Goal: Task Accomplishment & Management: Manage account settings

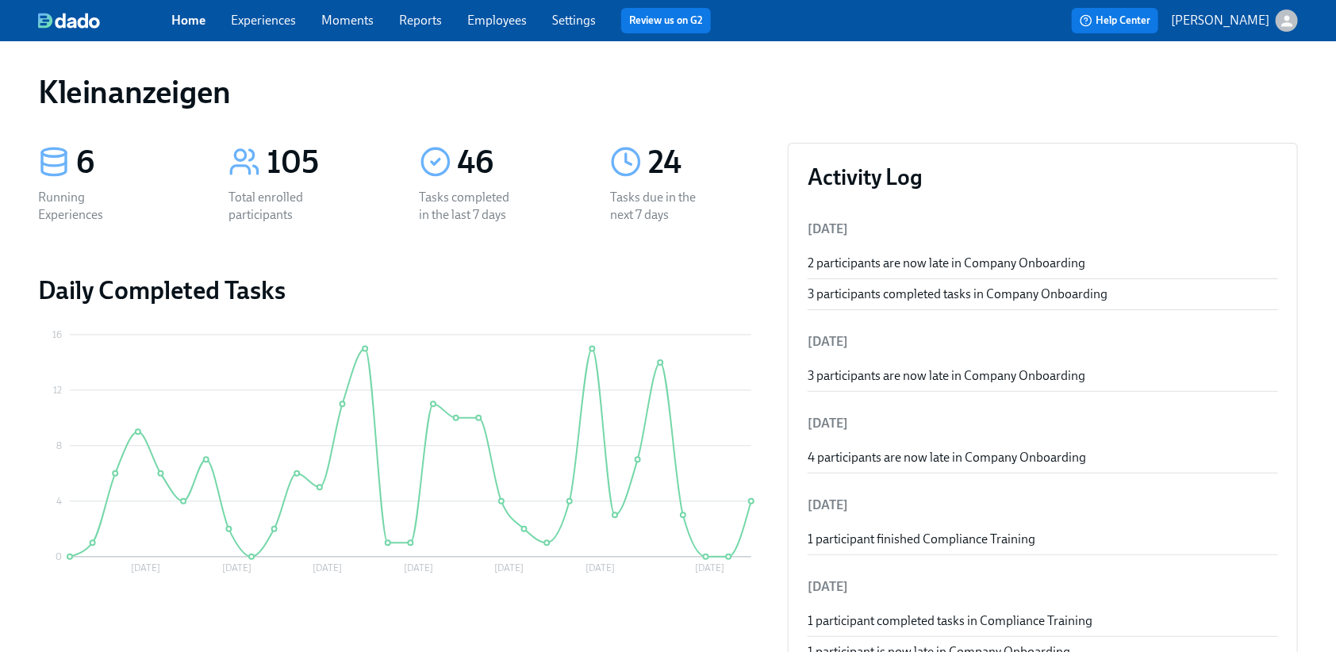
click at [490, 29] on span "Employees" at bounding box center [496, 20] width 59 height 17
click at [494, 22] on link "Employees" at bounding box center [496, 20] width 59 height 15
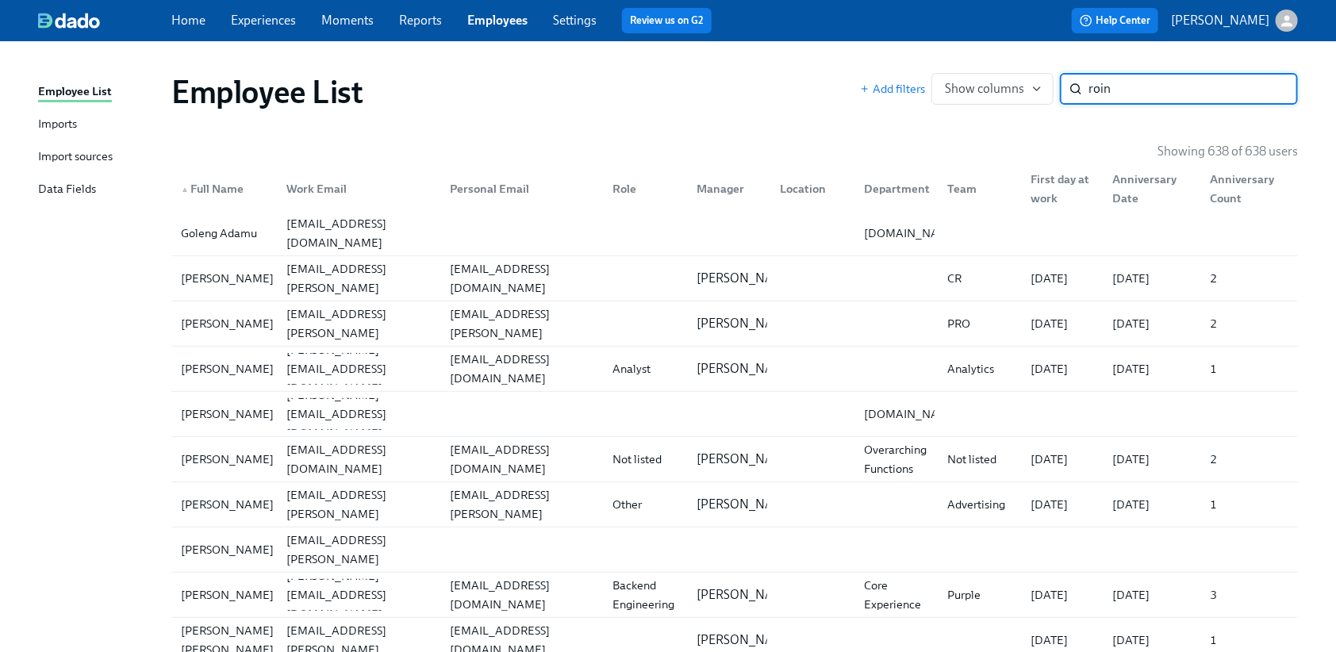
type input "roin"
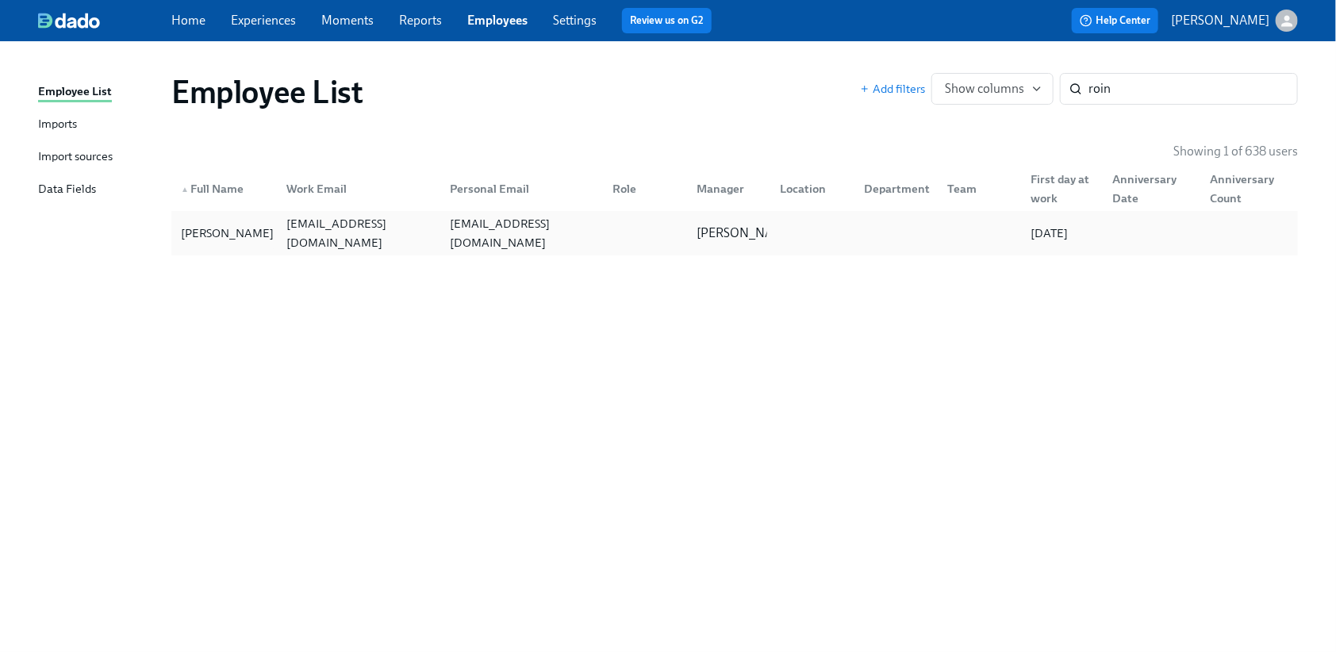
click at [769, 240] on div at bounding box center [808, 233] width 83 height 32
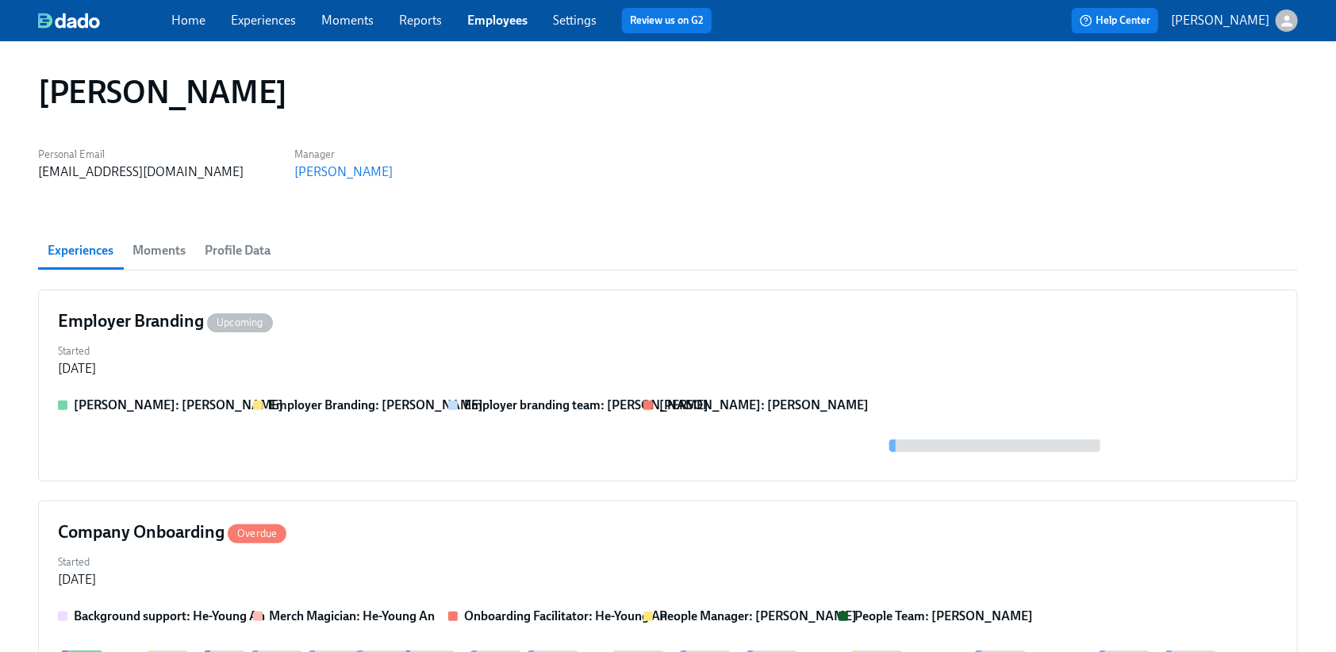
click at [416, 14] on link "Reports" at bounding box center [420, 20] width 43 height 15
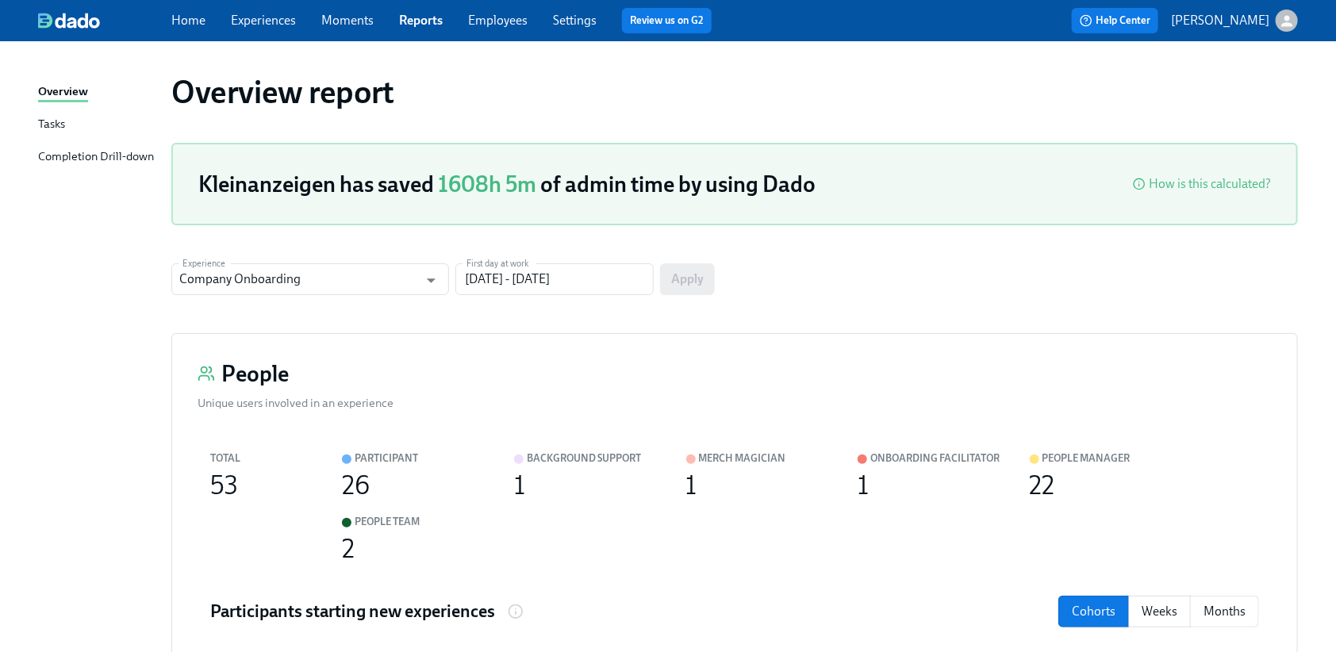
click at [54, 121] on div "Tasks" at bounding box center [51, 125] width 27 height 20
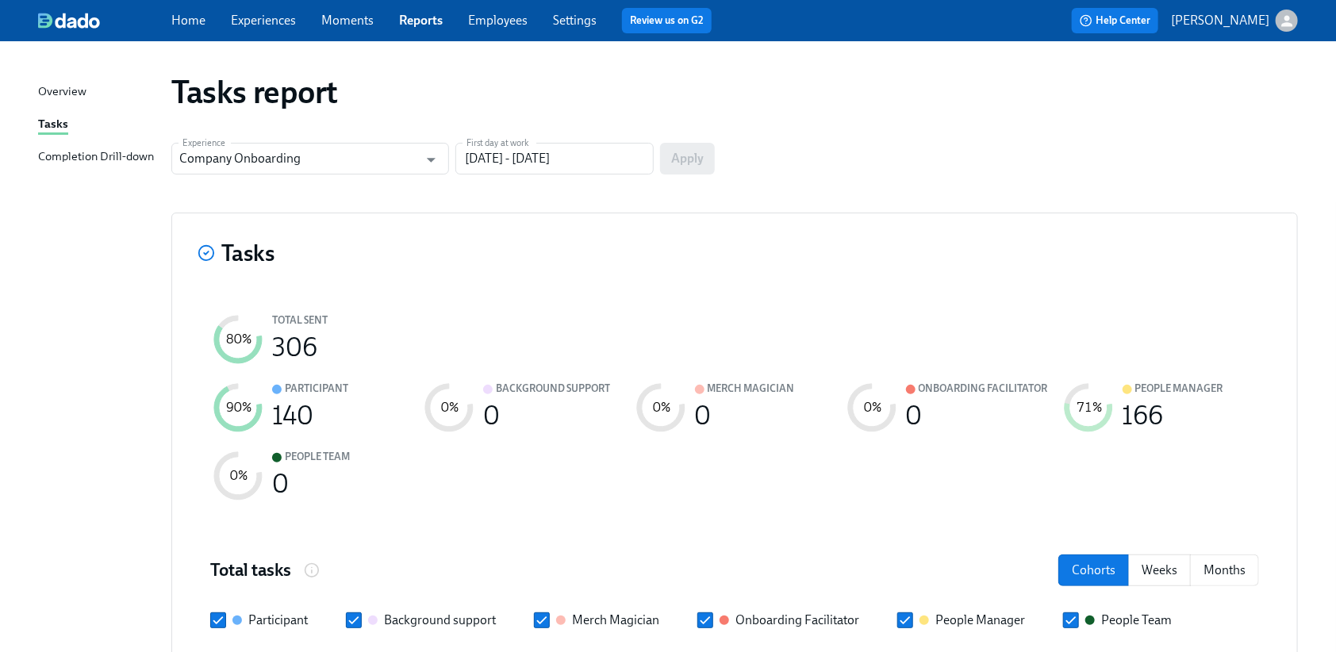
click at [511, 26] on link "Employees" at bounding box center [497, 20] width 59 height 15
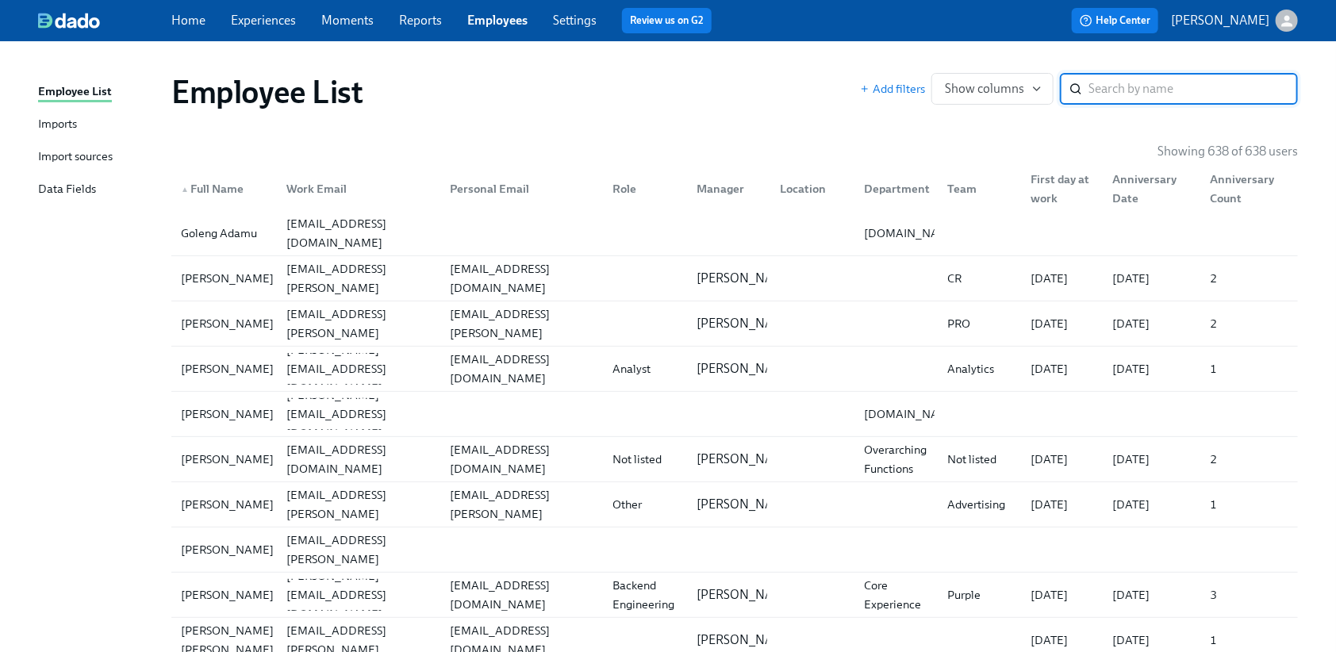
click at [71, 159] on div "Import sources" at bounding box center [75, 158] width 75 height 20
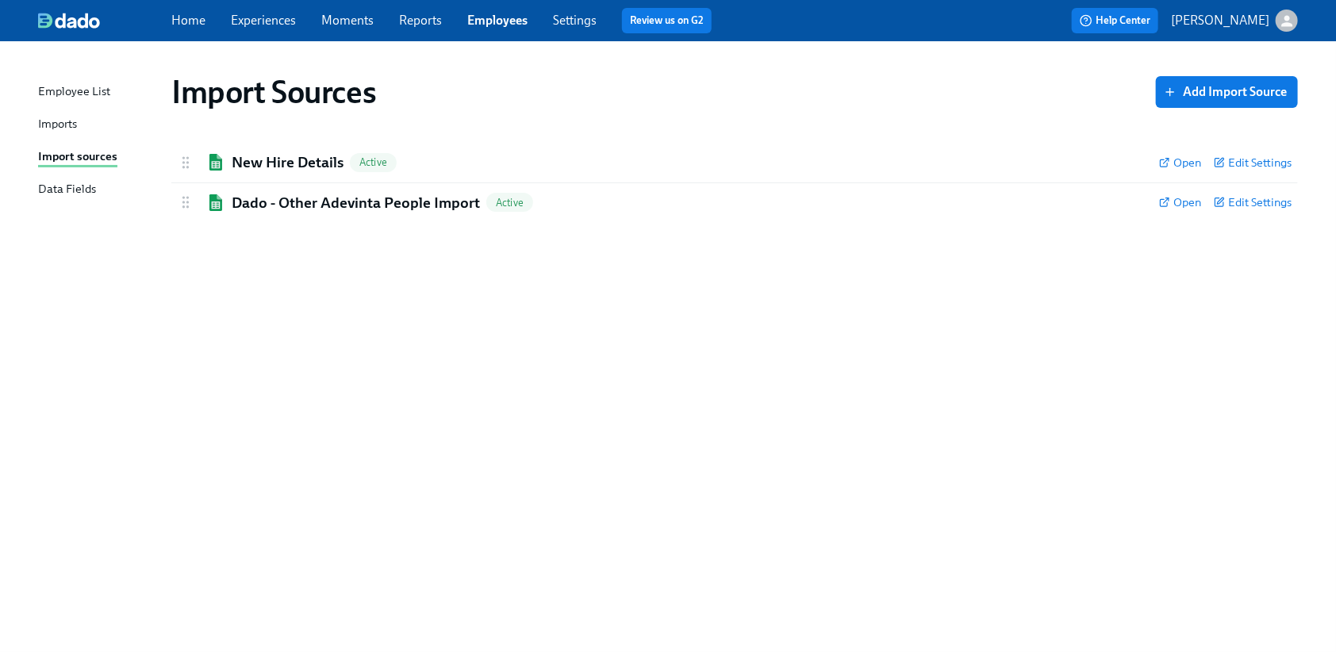
click at [45, 123] on div "Imports" at bounding box center [57, 125] width 39 height 20
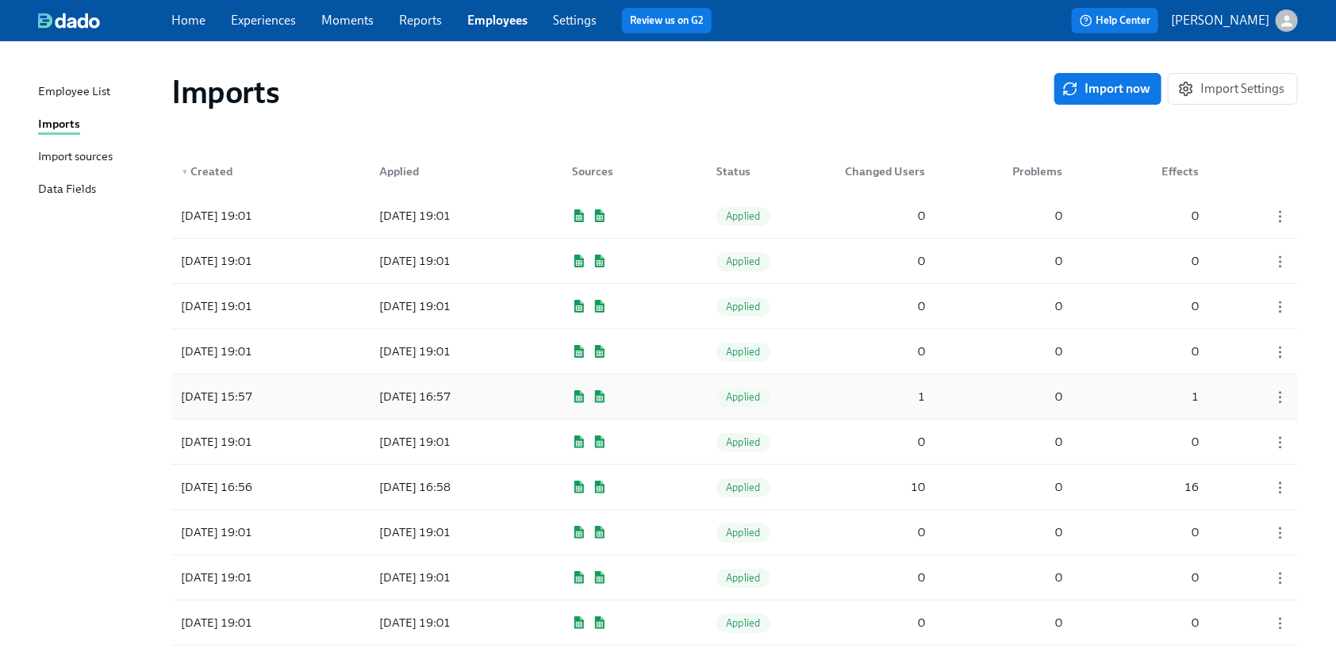
click at [925, 393] on div "1" at bounding box center [922, 396] width 20 height 19
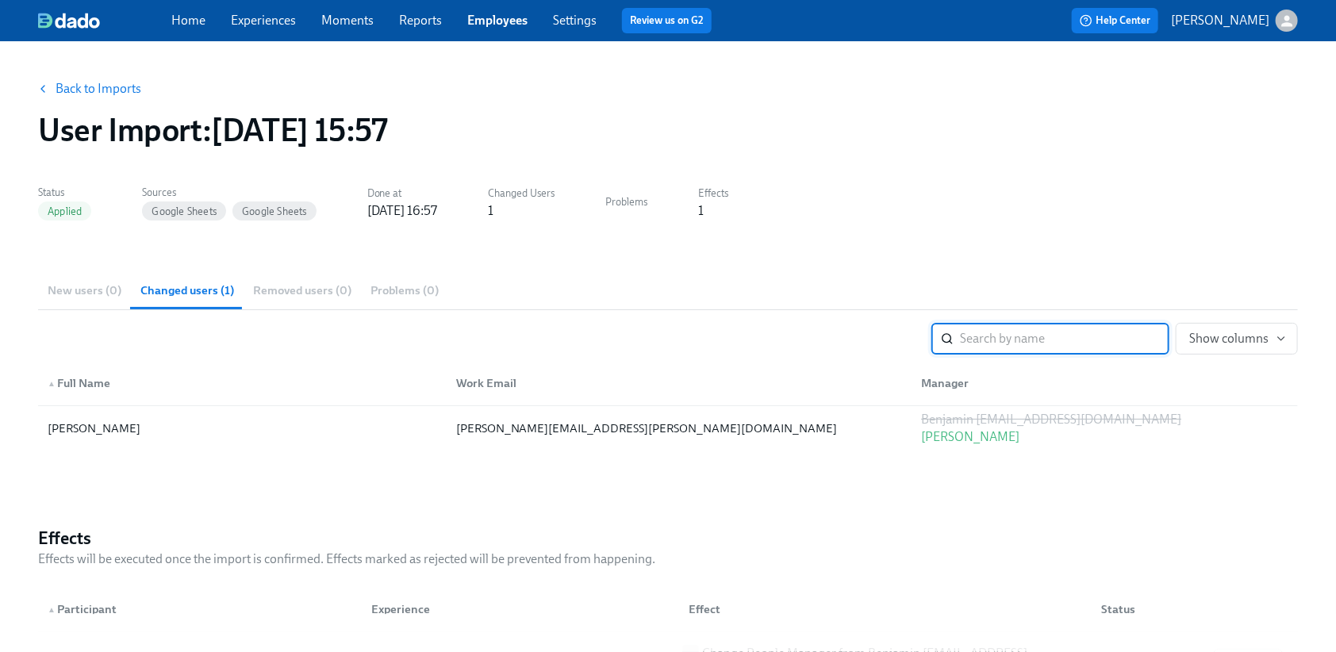
click at [504, 30] on div "Home Experiences Moments Reports Employees Settings Review us on G2" at bounding box center [452, 20] width 563 height 25
click at [492, 23] on link "Employees" at bounding box center [497, 20] width 60 height 15
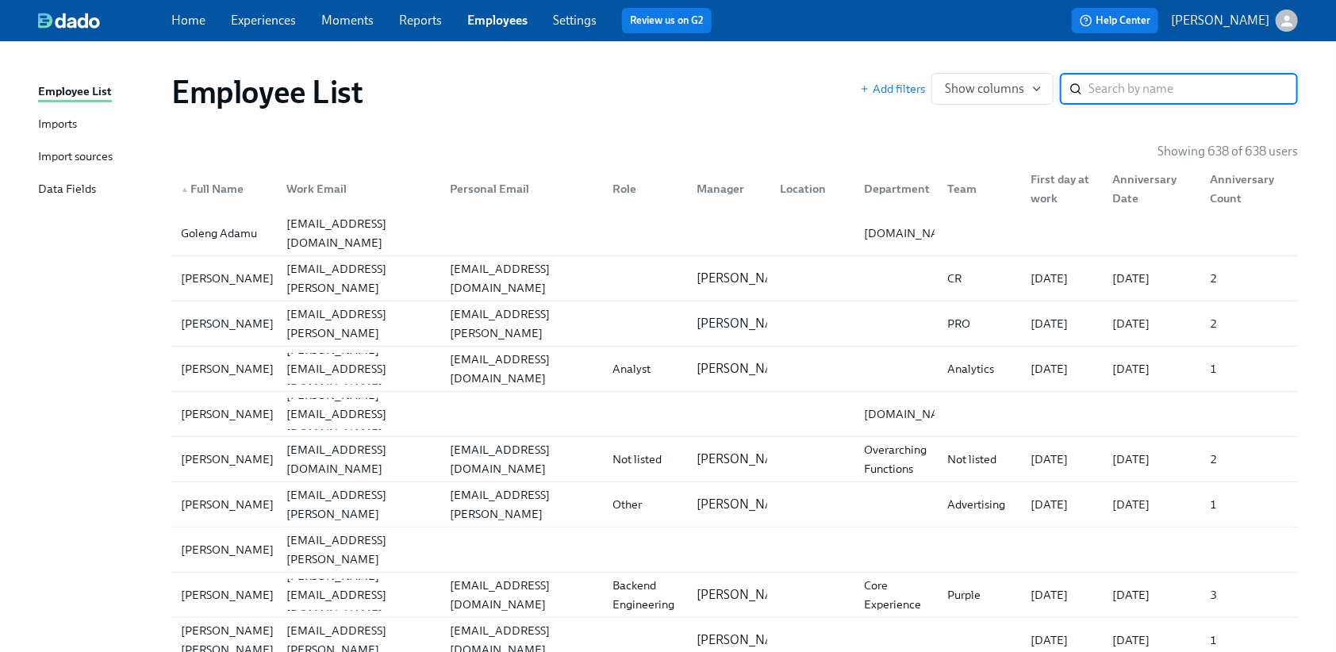
click at [67, 151] on div "Import sources" at bounding box center [75, 158] width 75 height 20
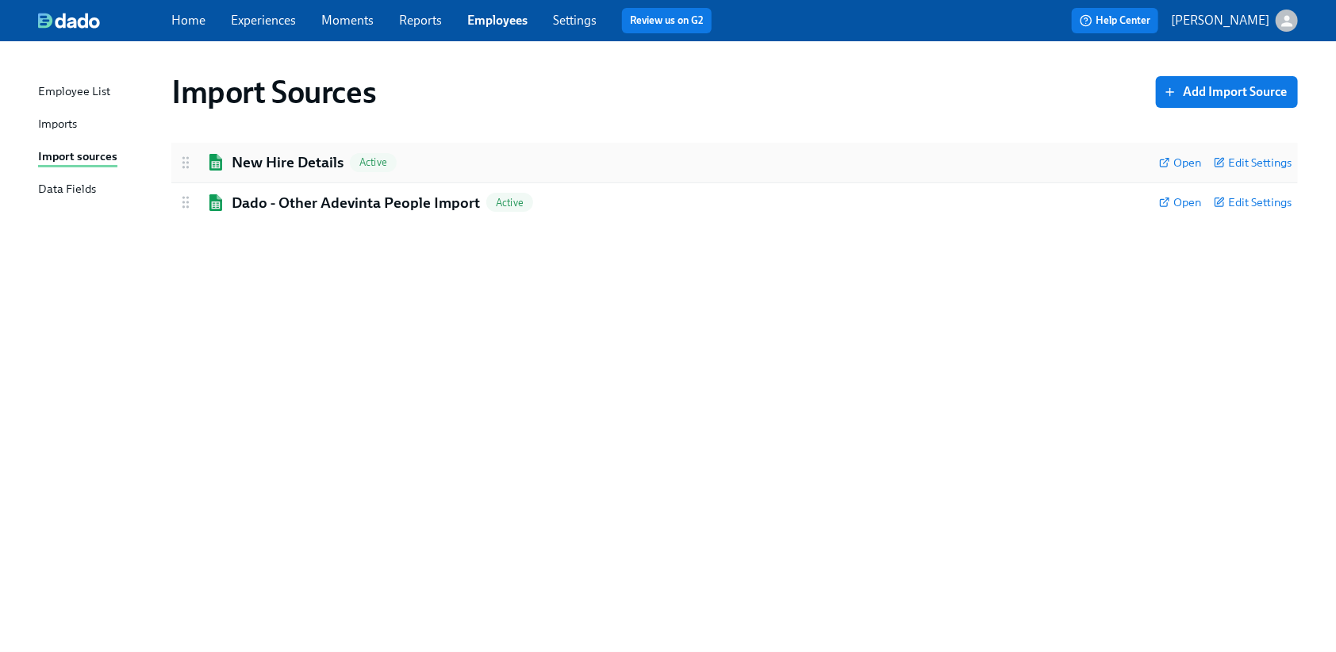
click at [313, 167] on h2 "New Hire Details" at bounding box center [288, 162] width 112 height 21
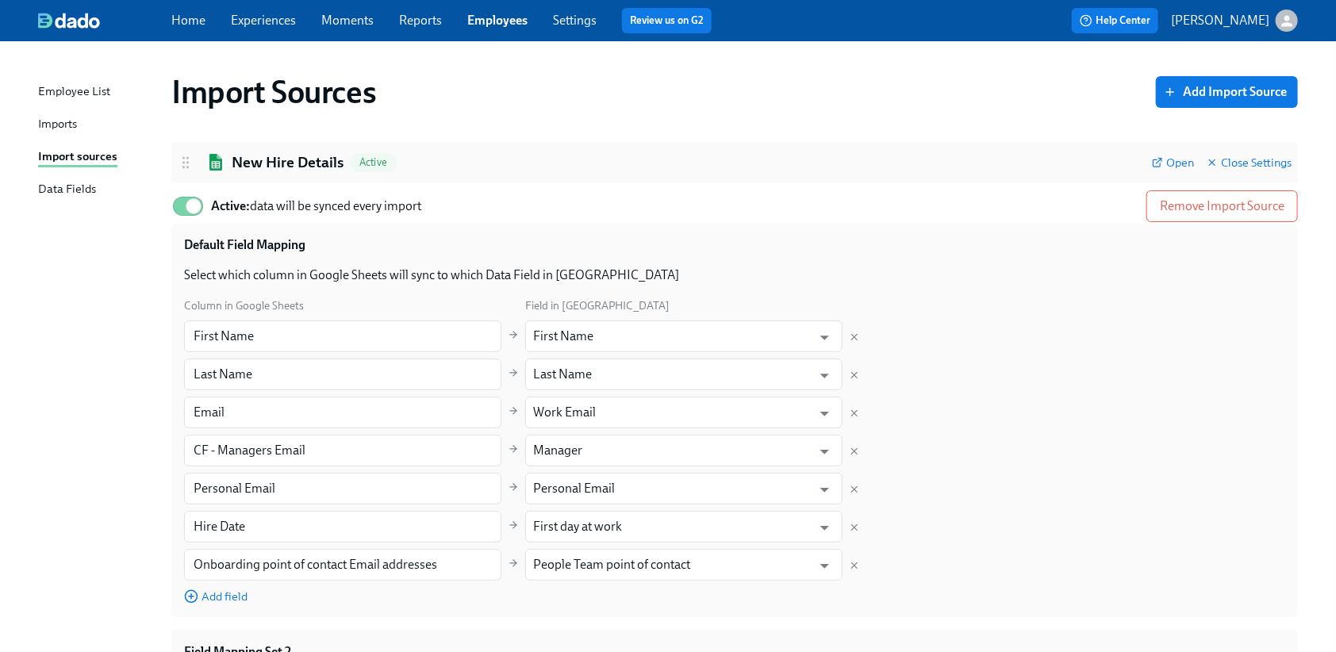
click at [313, 167] on h2 "New Hire Details" at bounding box center [288, 162] width 112 height 21
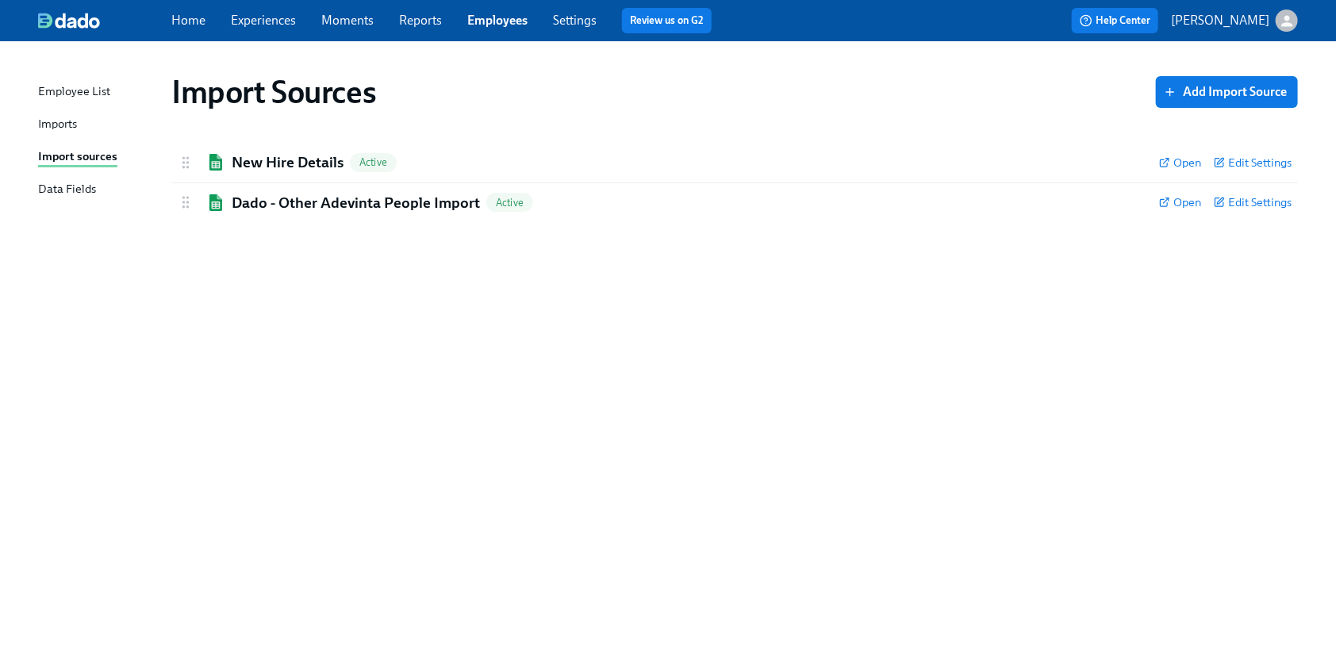
click at [73, 121] on div "Imports" at bounding box center [57, 125] width 39 height 20
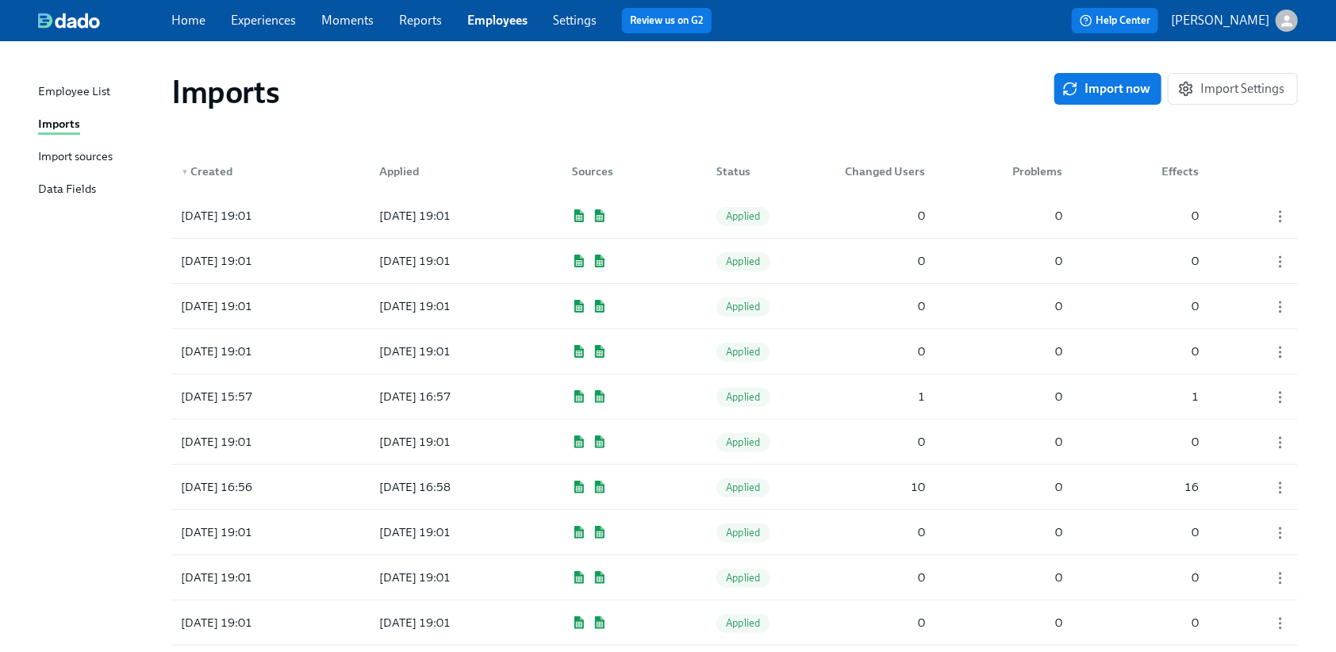
click at [74, 153] on div "Import sources" at bounding box center [75, 158] width 75 height 20
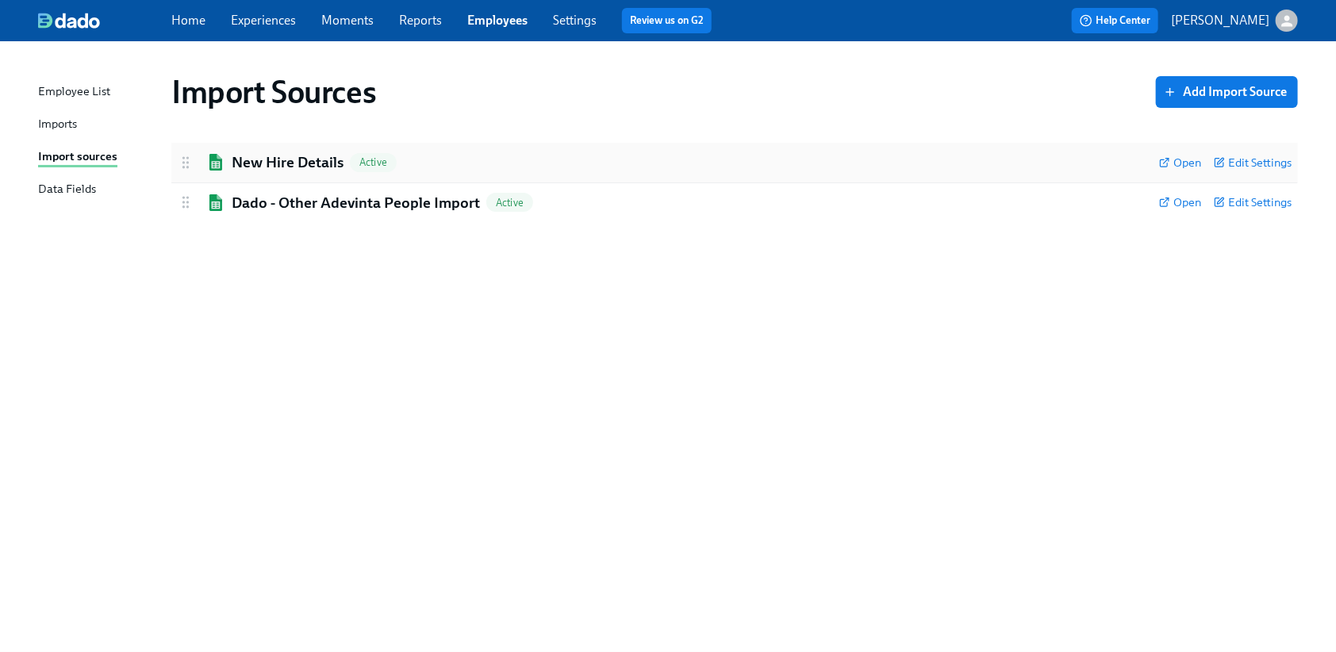
click at [293, 161] on h2 "New Hire Details" at bounding box center [288, 162] width 112 height 21
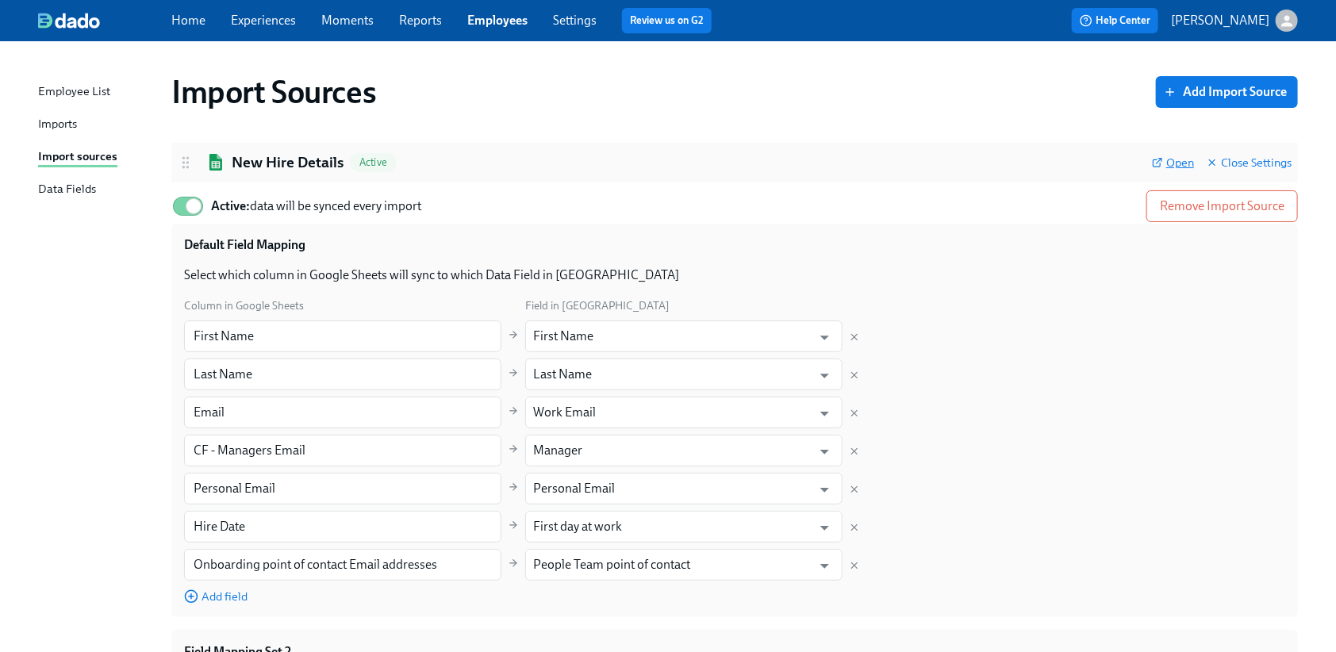
click at [1171, 170] on span "Open" at bounding box center [1173, 163] width 42 height 16
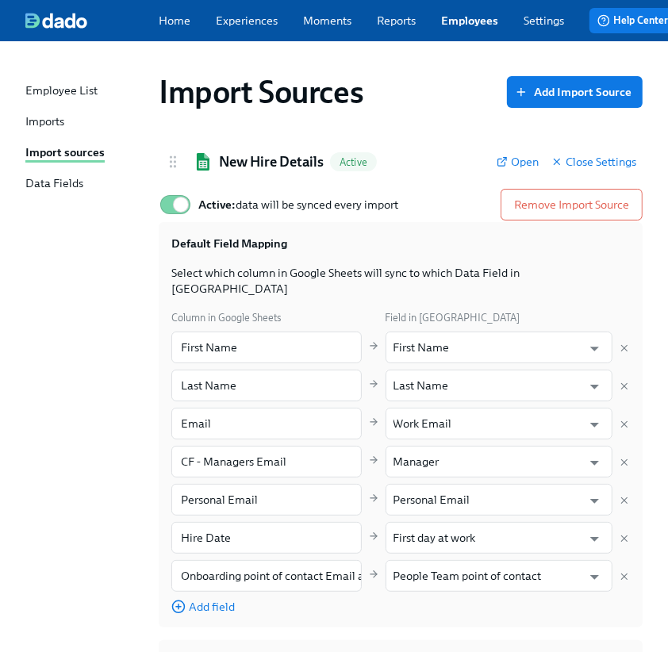
click at [408, 124] on div "Import Sources Add Import Source" at bounding box center [400, 91] width 509 height 63
click at [68, 117] on link "Imports" at bounding box center [85, 122] width 121 height 18
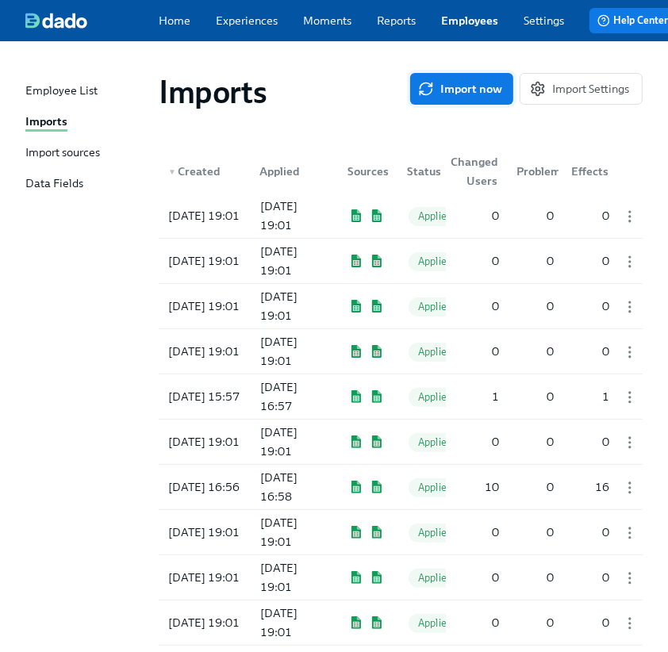
click at [447, 93] on span "Import now" at bounding box center [461, 89] width 81 height 16
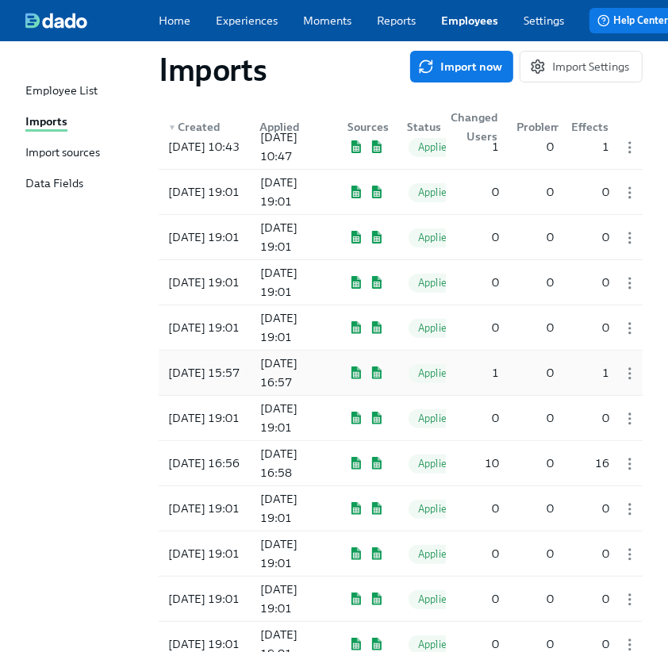
scroll to position [70, 0]
click at [497, 378] on div "1" at bounding box center [495, 371] width 20 height 19
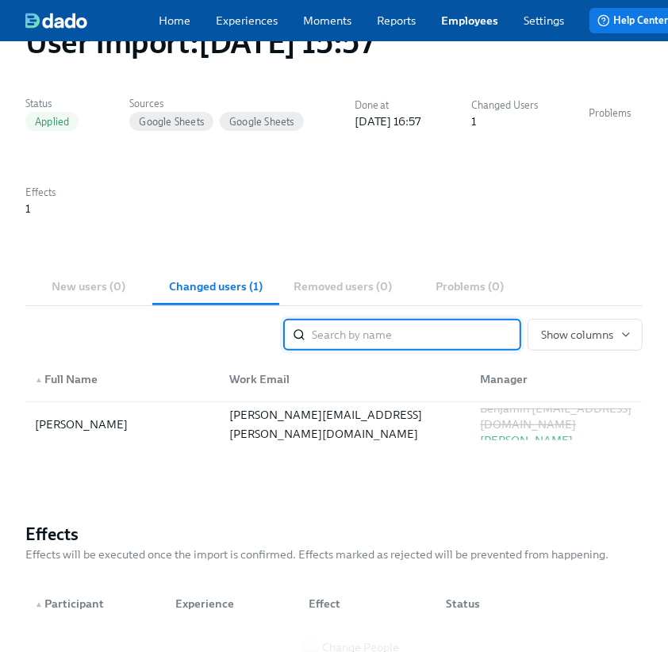
scroll to position [95, 0]
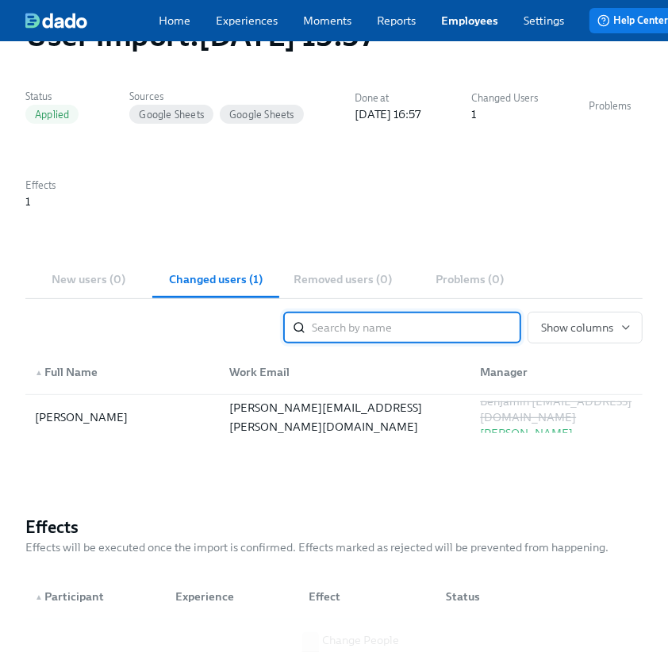
scroll to position [70, 0]
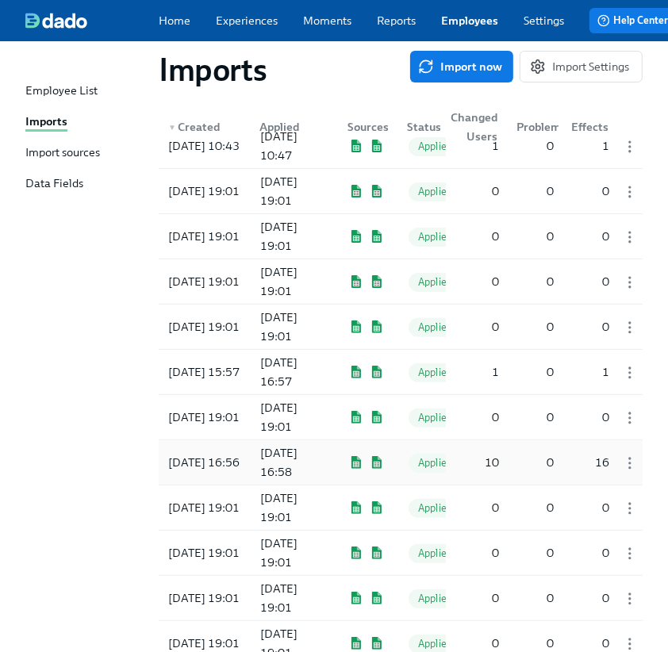
click at [495, 471] on div "10" at bounding box center [491, 462] width 27 height 19
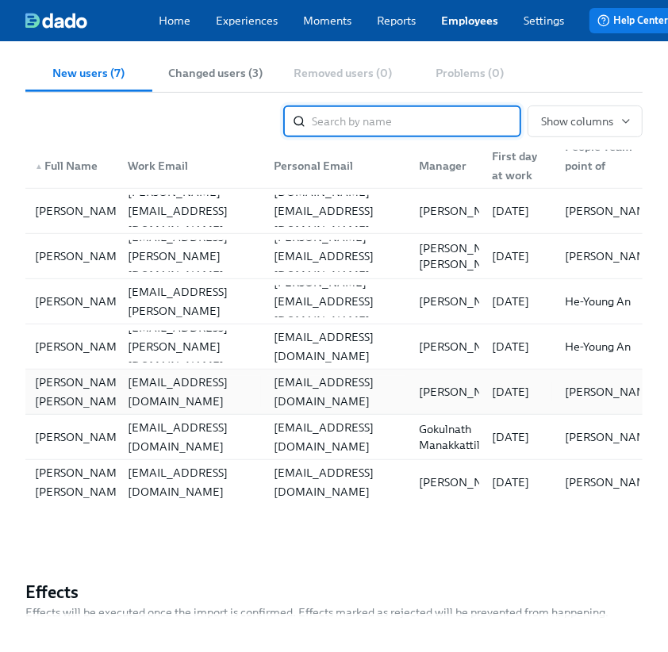
scroll to position [284, 0]
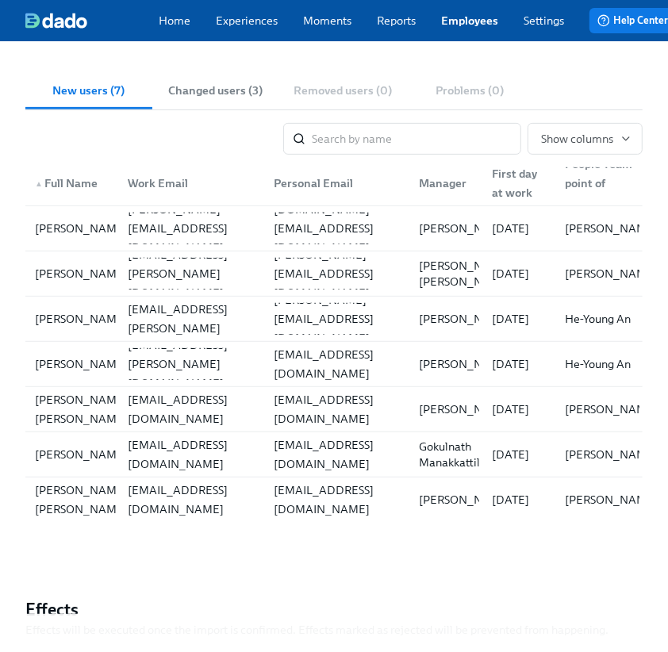
click at [221, 94] on span "Changed users (3)" at bounding box center [216, 91] width 108 height 18
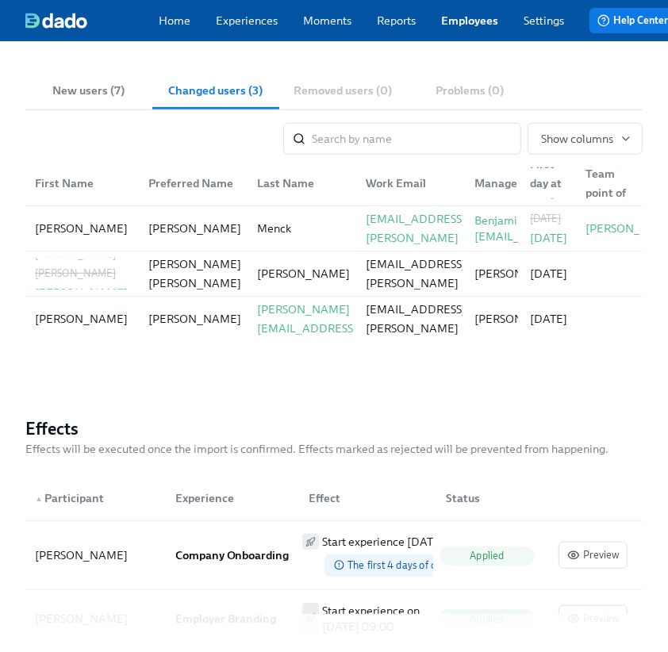
click at [94, 96] on span "New users (7)" at bounding box center [89, 91] width 108 height 18
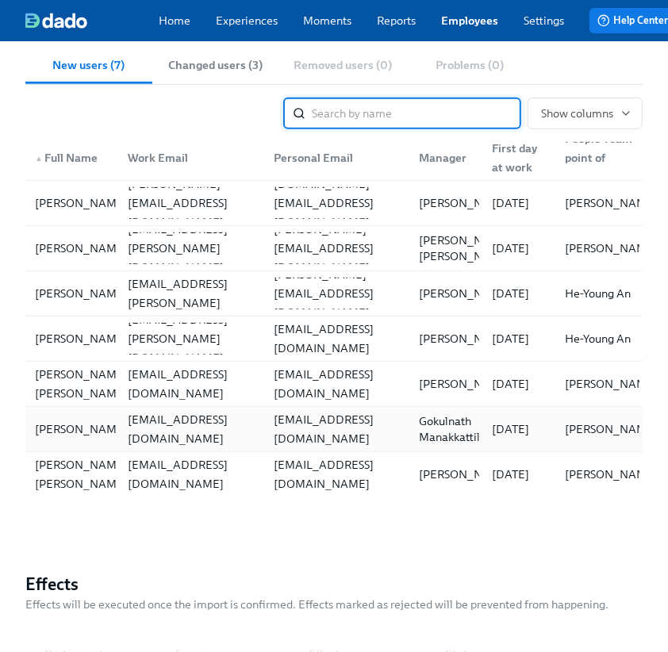
scroll to position [293, 0]
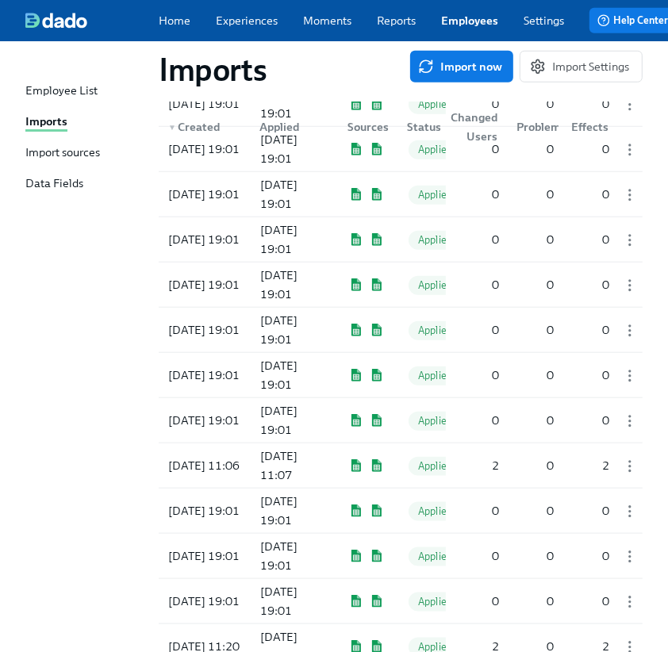
scroll to position [657, 0]
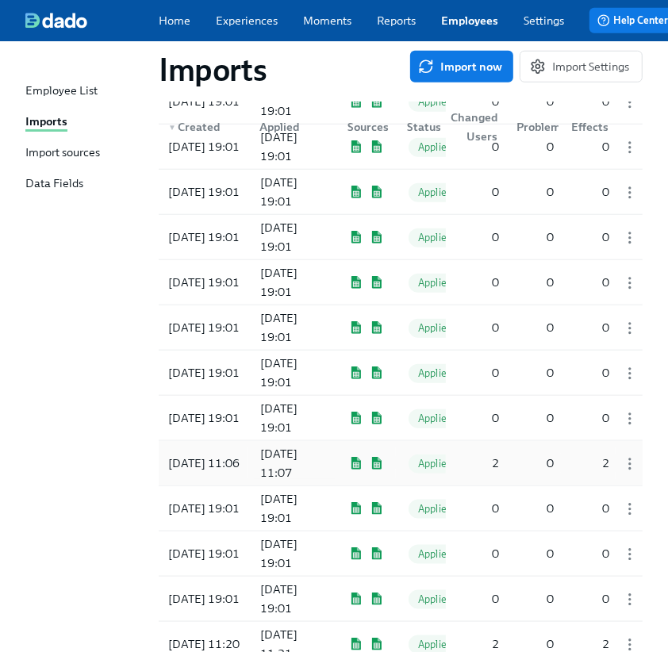
click at [243, 460] on div "[DATE] 11:06" at bounding box center [204, 463] width 84 height 19
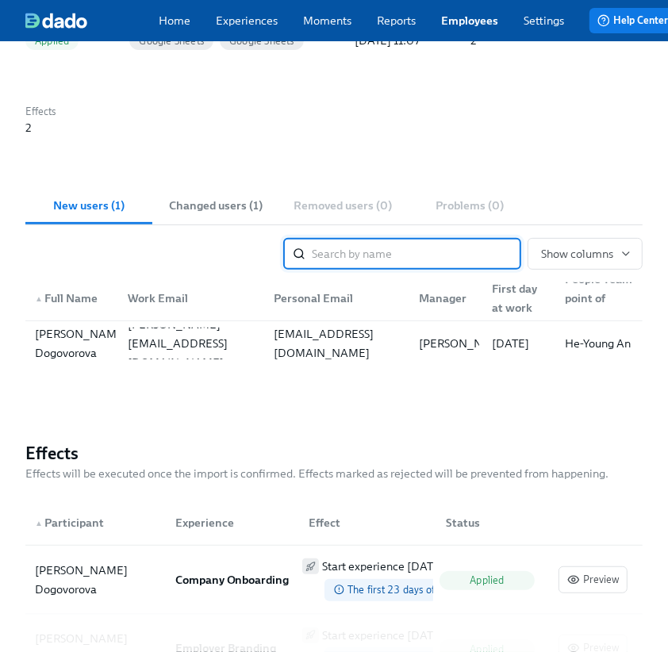
scroll to position [170, 0]
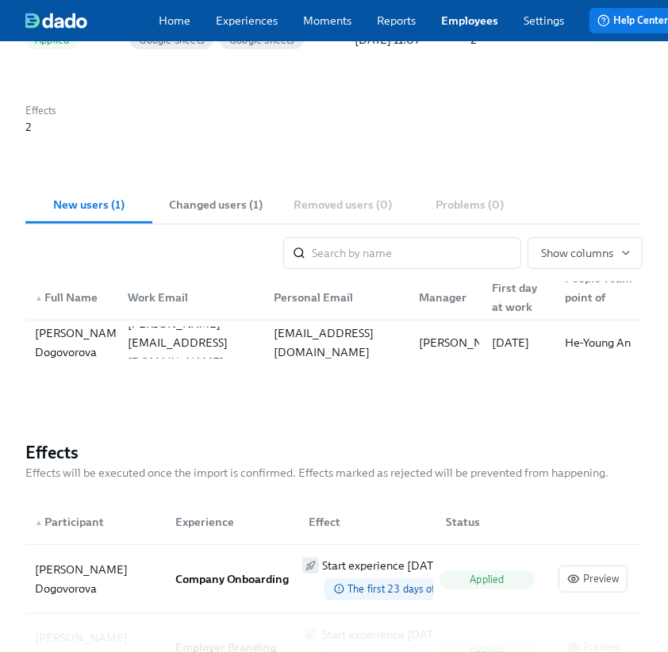
click at [214, 206] on span "Changed users (1)" at bounding box center [216, 205] width 108 height 18
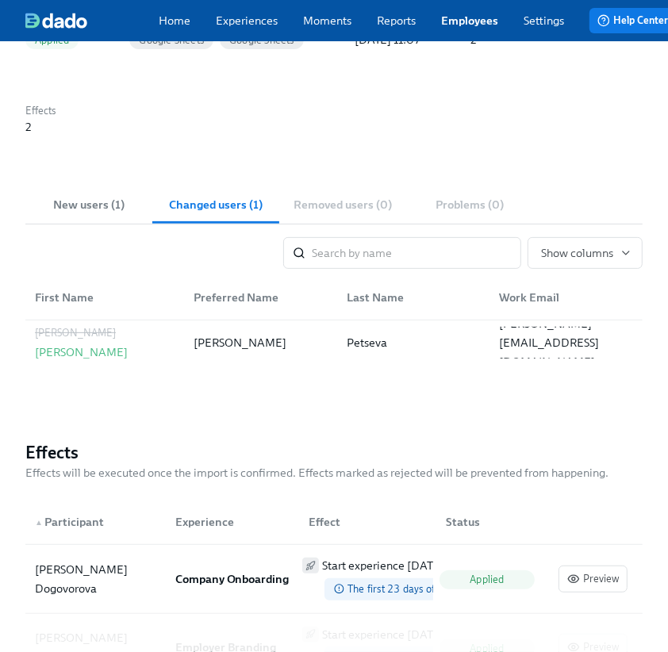
click at [82, 200] on button "New users (1)" at bounding box center [88, 205] width 127 height 38
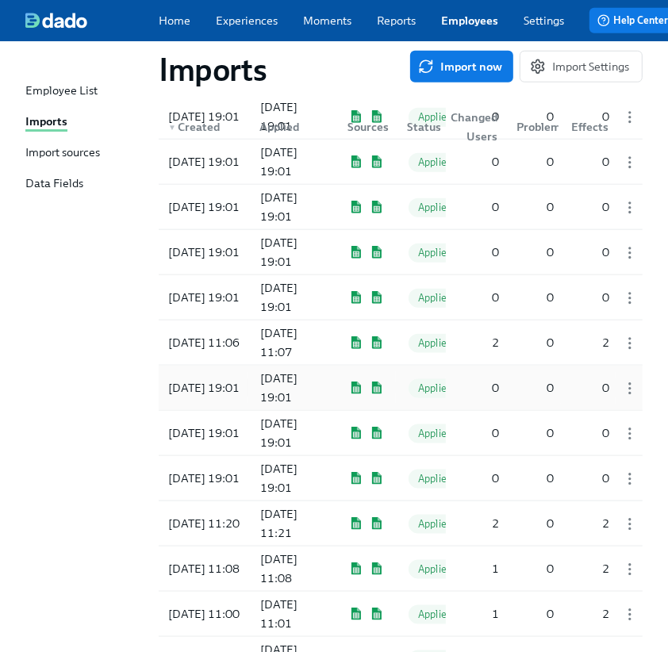
scroll to position [797, 0]
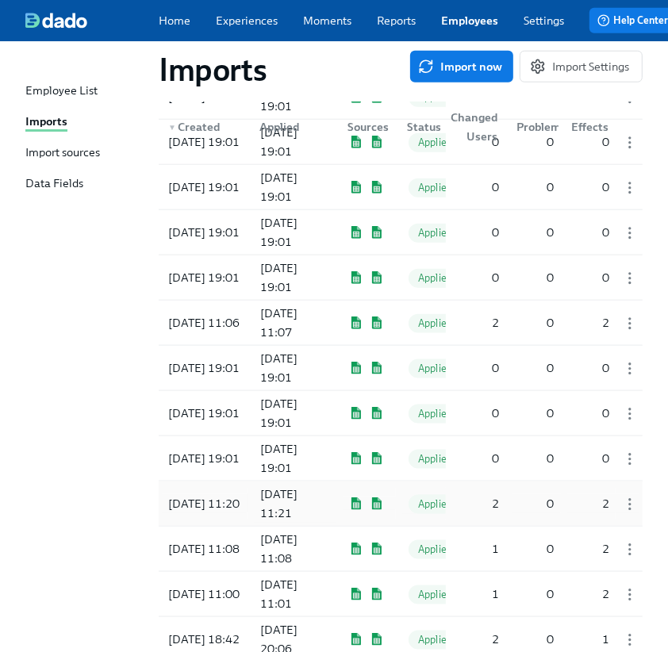
click at [297, 501] on div "[DATE] 11:21" at bounding box center [295, 504] width 82 height 38
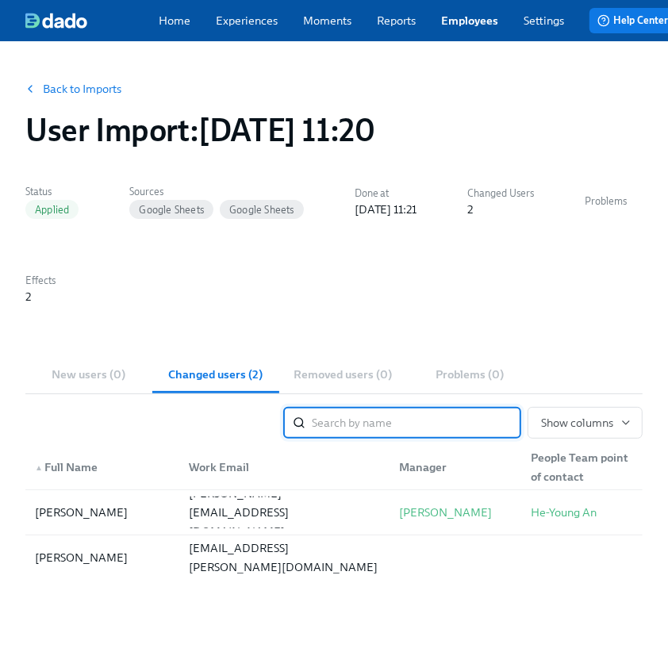
scroll to position [797, 0]
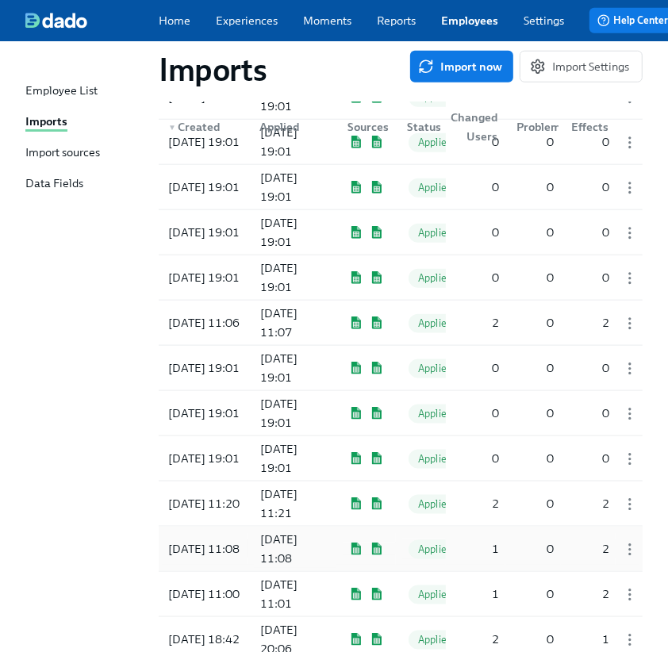
click at [286, 549] on div "[DATE] 11:08" at bounding box center [295, 549] width 82 height 38
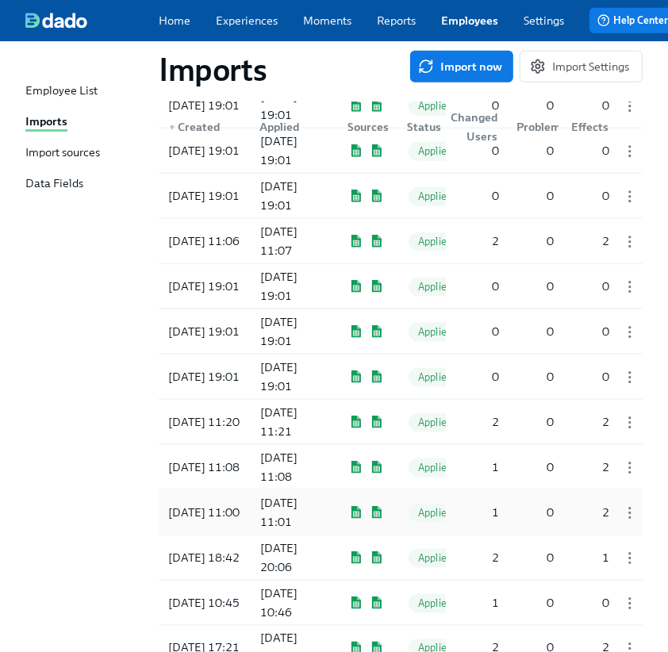
scroll to position [887, 0]
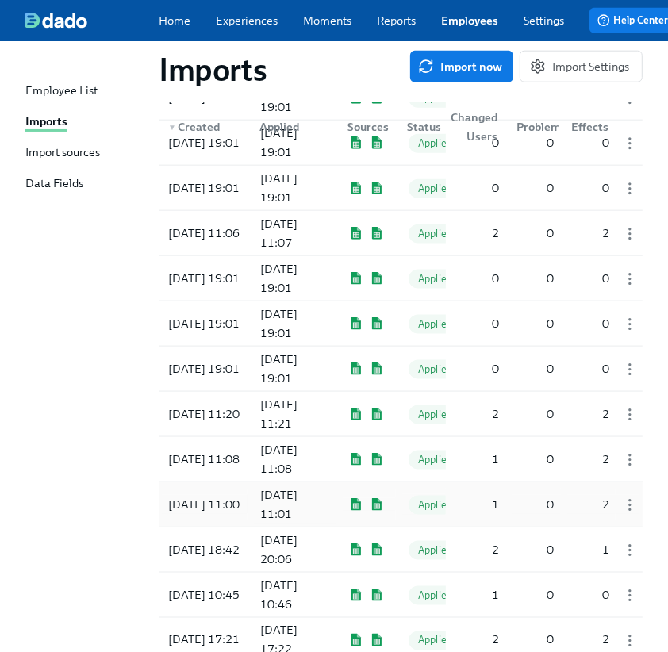
click at [268, 501] on div "[DATE] 11:01" at bounding box center [295, 504] width 82 height 38
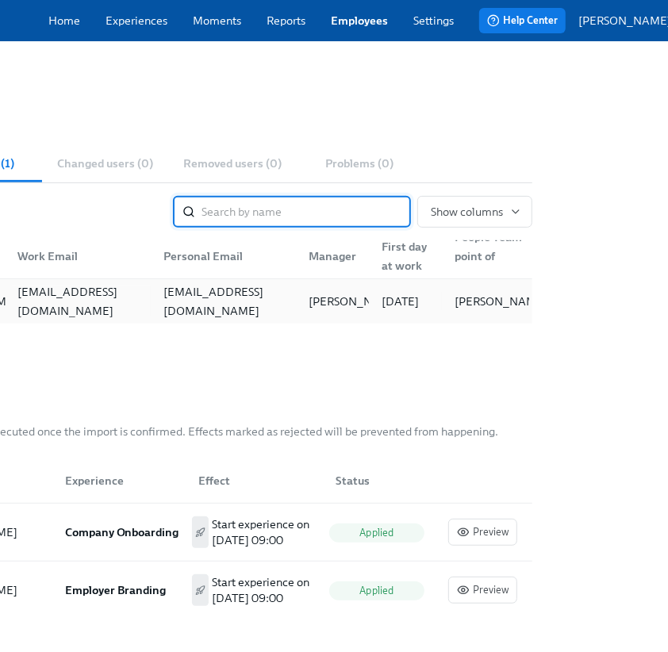
scroll to position [211, 0]
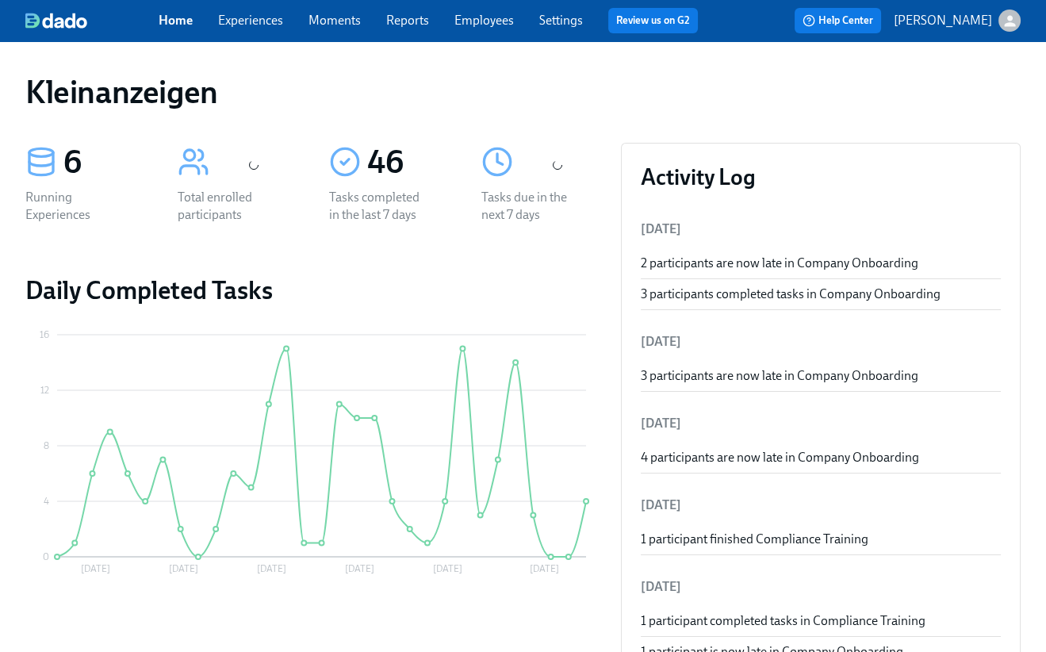
click at [481, 17] on link "Employees" at bounding box center [484, 20] width 59 height 15
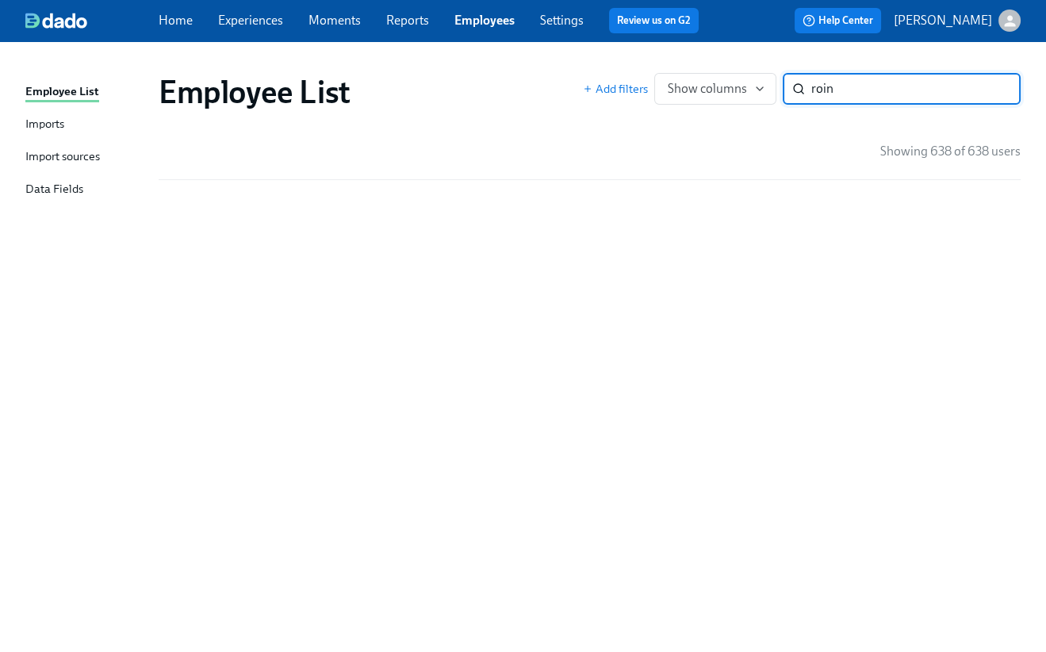
type input "roin"
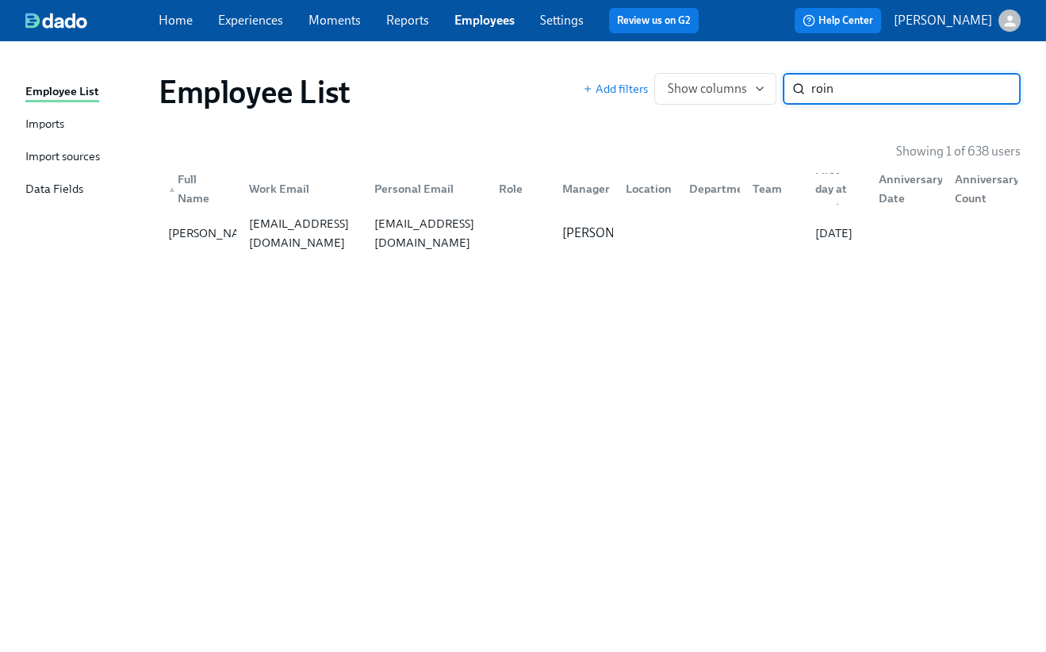
click at [778, 297] on div "Employee List Add filters Show columns roin ​ Showing 1 of 638 users ▲ Full Nam…" at bounding box center [522, 337] width 995 height 554
click at [243, 237] on div "[EMAIL_ADDRESS][DOMAIN_NAME]" at bounding box center [302, 233] width 119 height 38
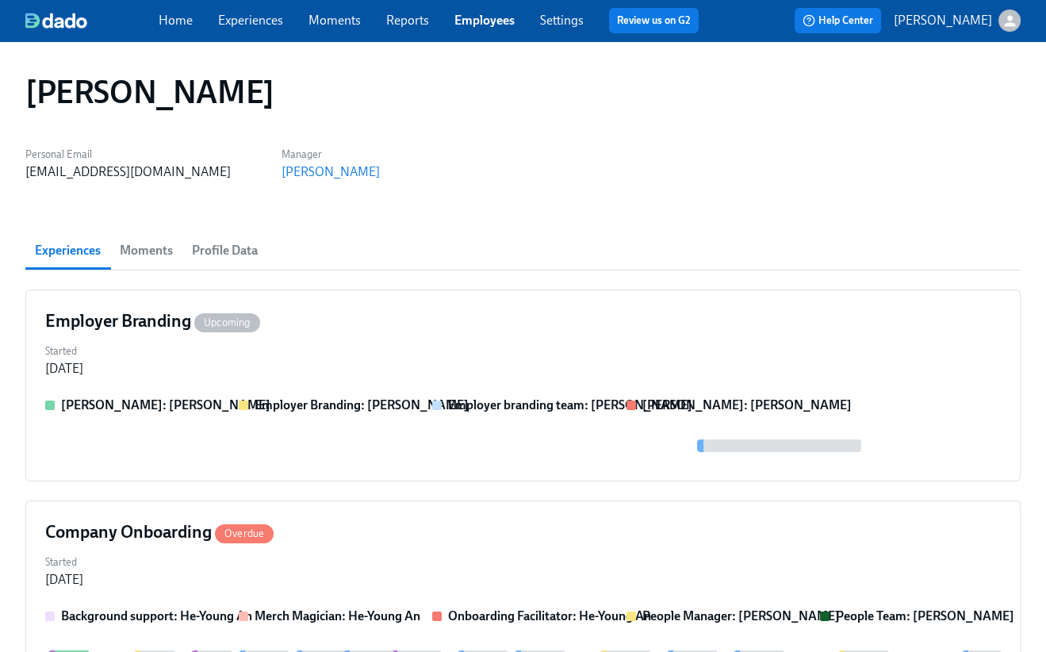
click at [235, 263] on button "Profile Data" at bounding box center [224, 251] width 85 height 38
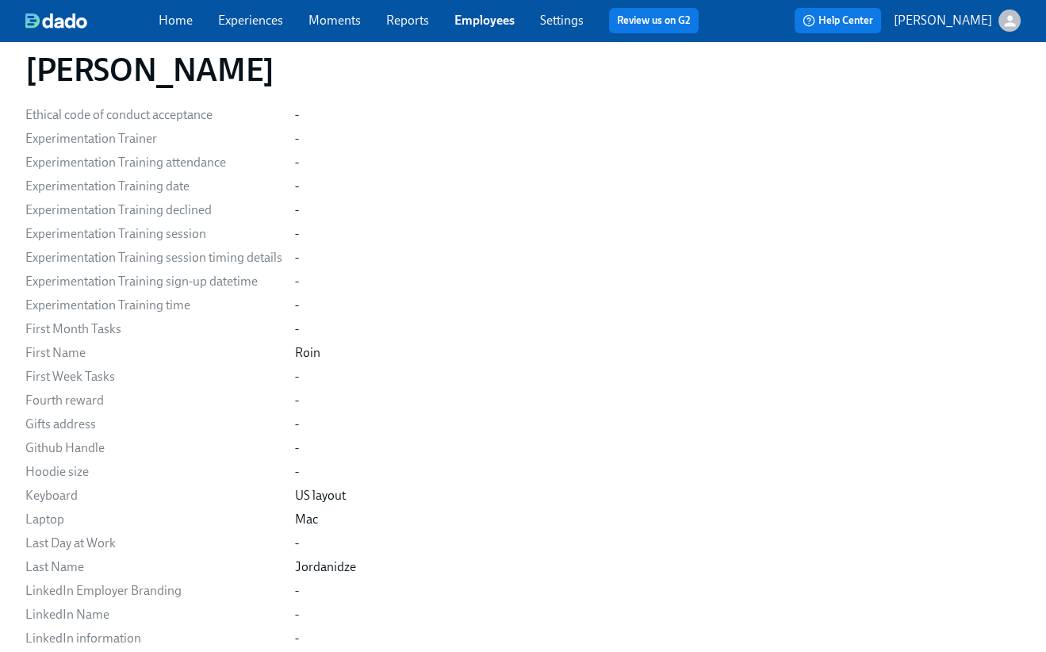
scroll to position [1127, 0]
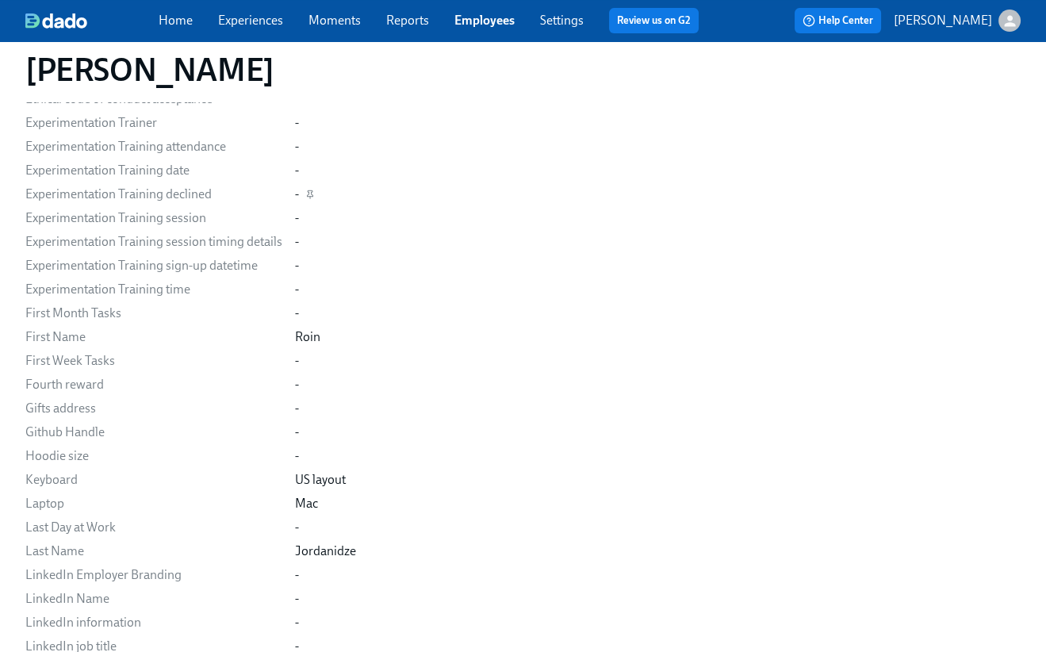
click at [372, 189] on div "-" at bounding box center [658, 194] width 726 height 17
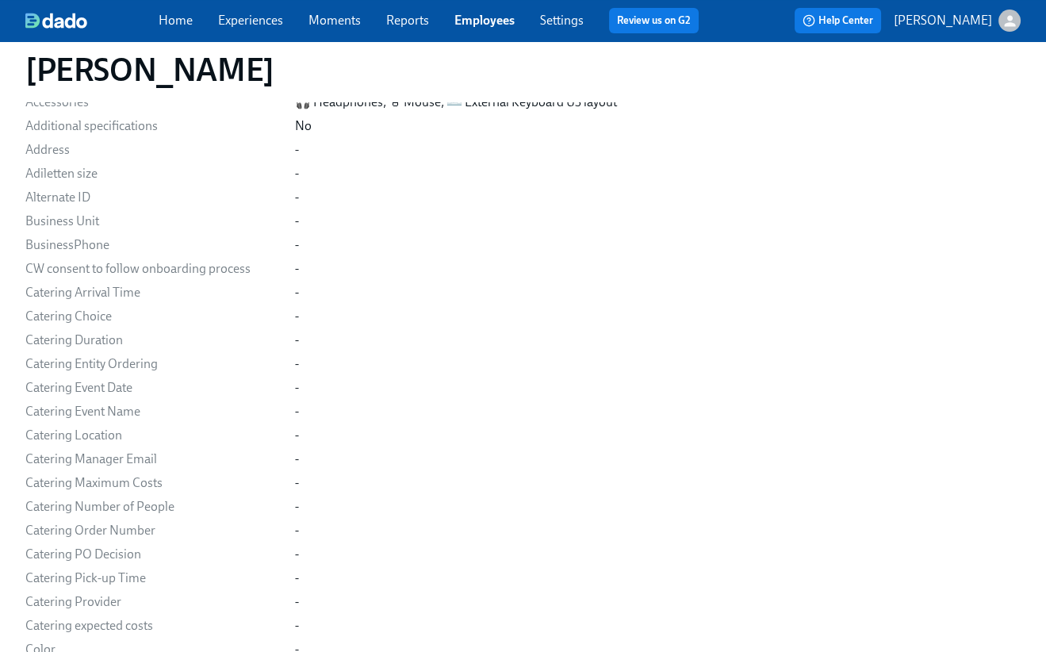
scroll to position [212, 0]
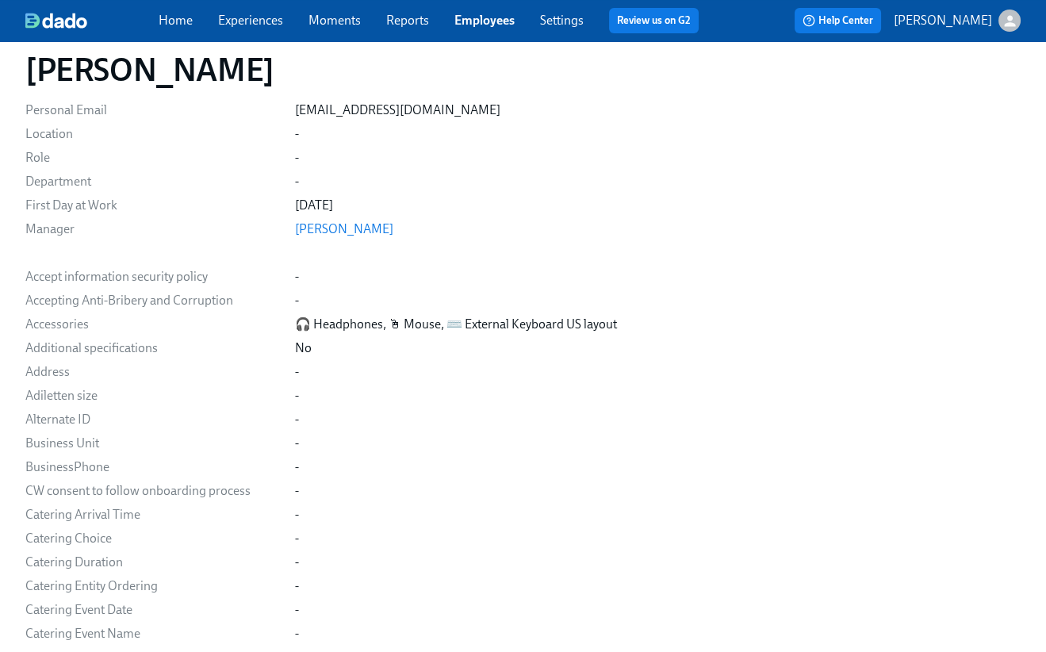
click at [463, 21] on link "Employees" at bounding box center [485, 20] width 60 height 15
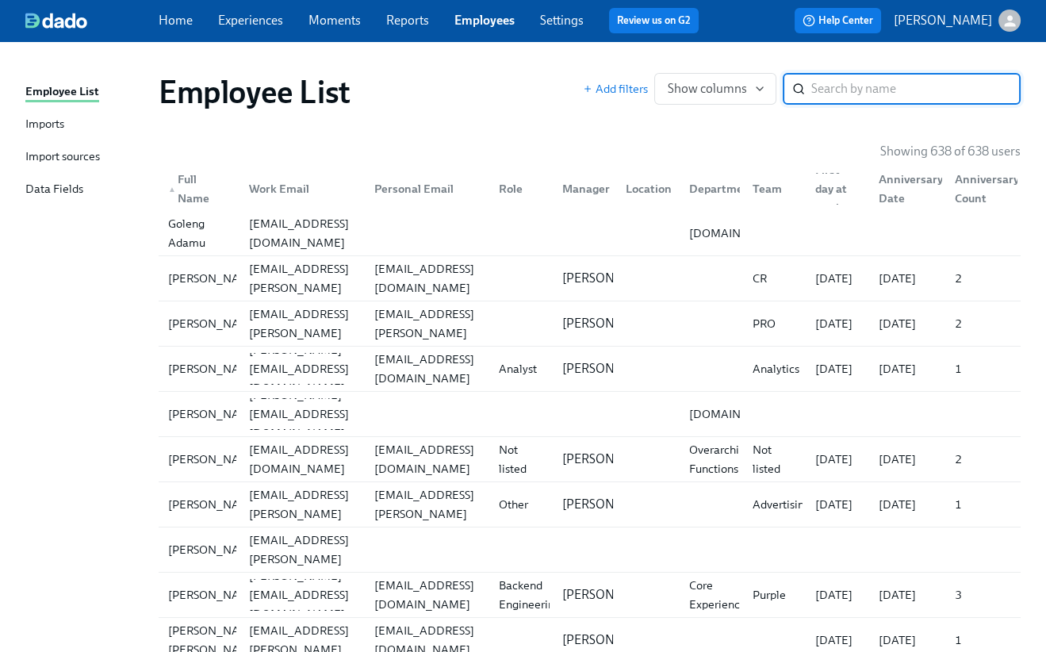
click at [46, 128] on div "Imports" at bounding box center [44, 125] width 39 height 20
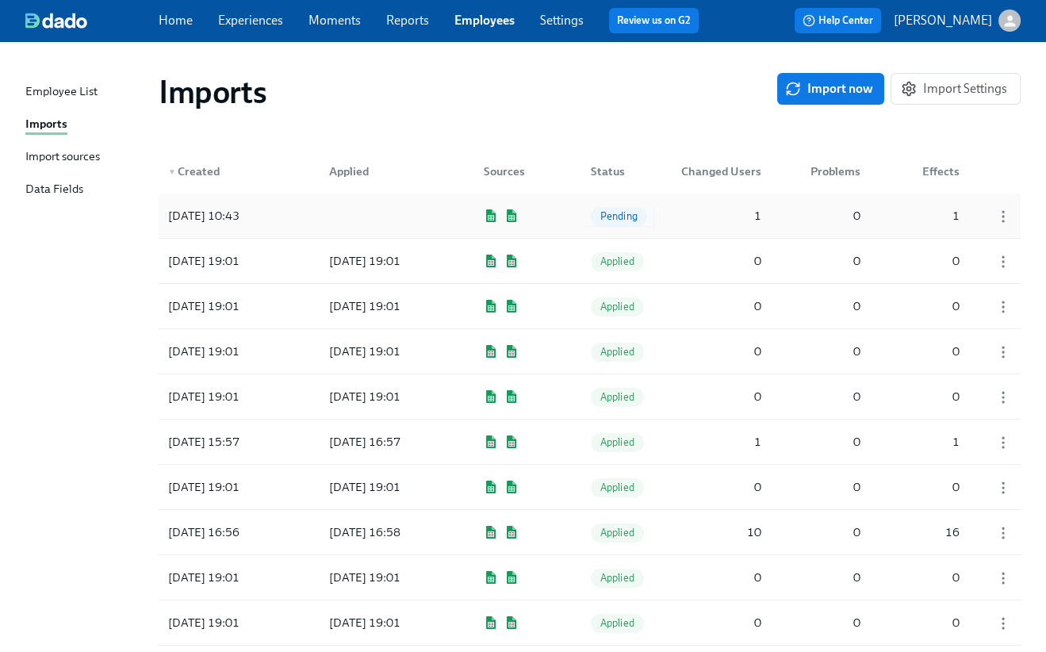
click at [619, 218] on span "Pending" at bounding box center [619, 216] width 56 height 12
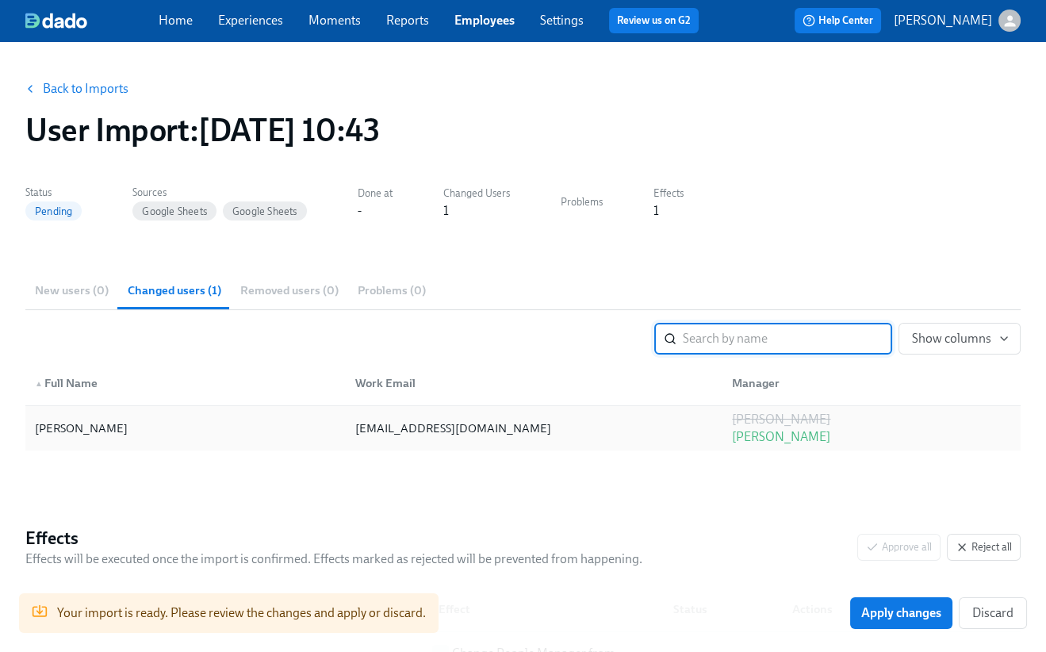
scroll to position [32, 0]
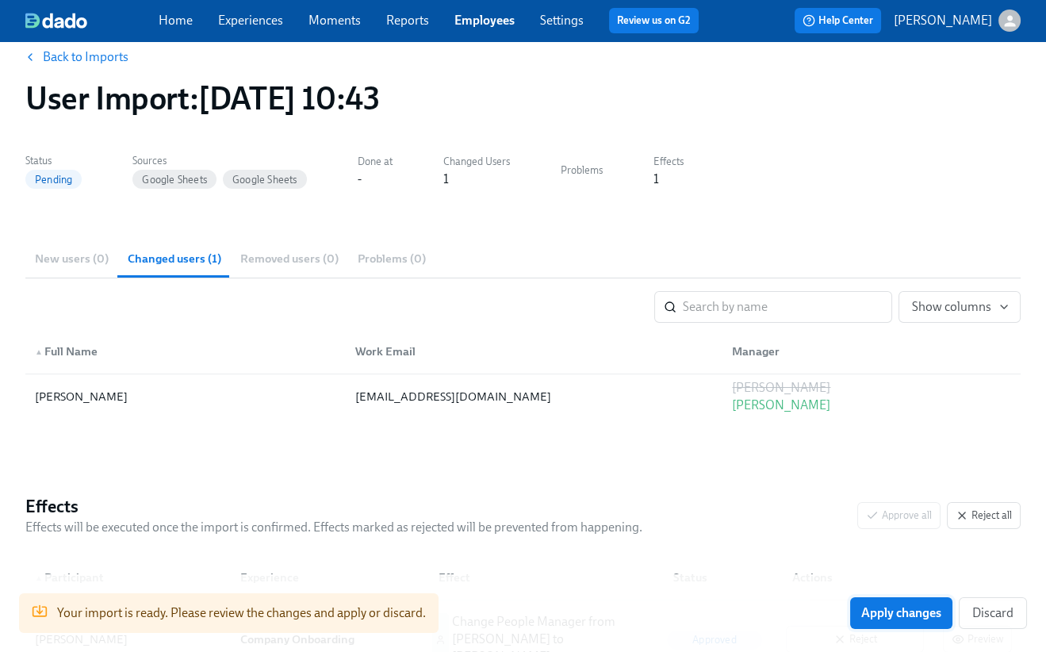
click at [875, 615] on span "Apply changes" at bounding box center [901, 613] width 80 height 16
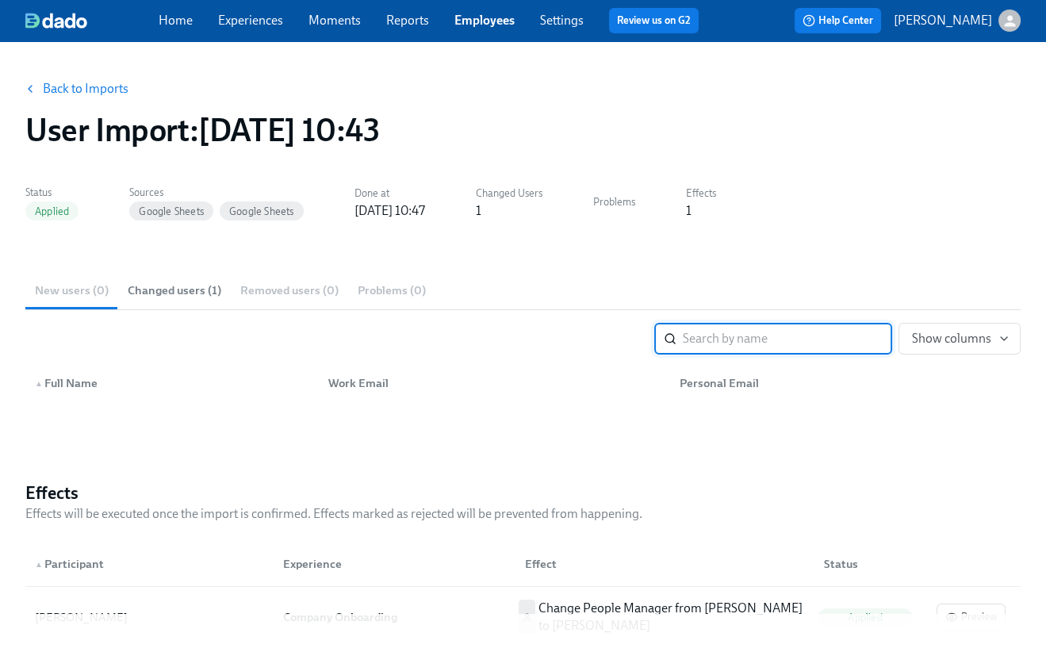
scroll to position [133, 0]
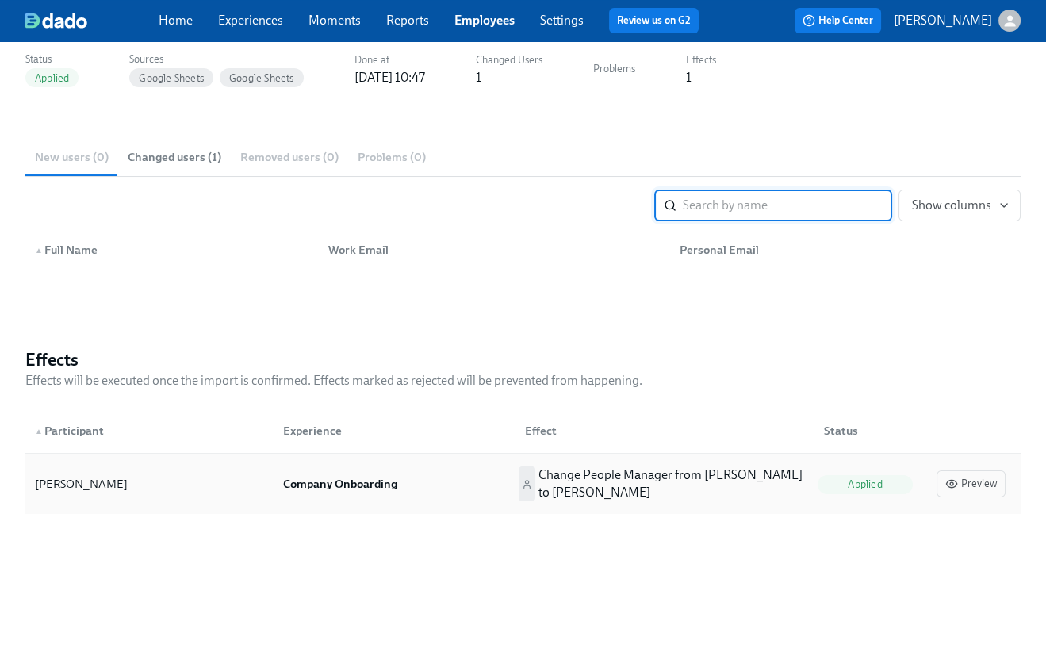
click at [611, 481] on p "Change People Manager from Gero Graf to Manisha Talasila" at bounding box center [672, 483] width 267 height 35
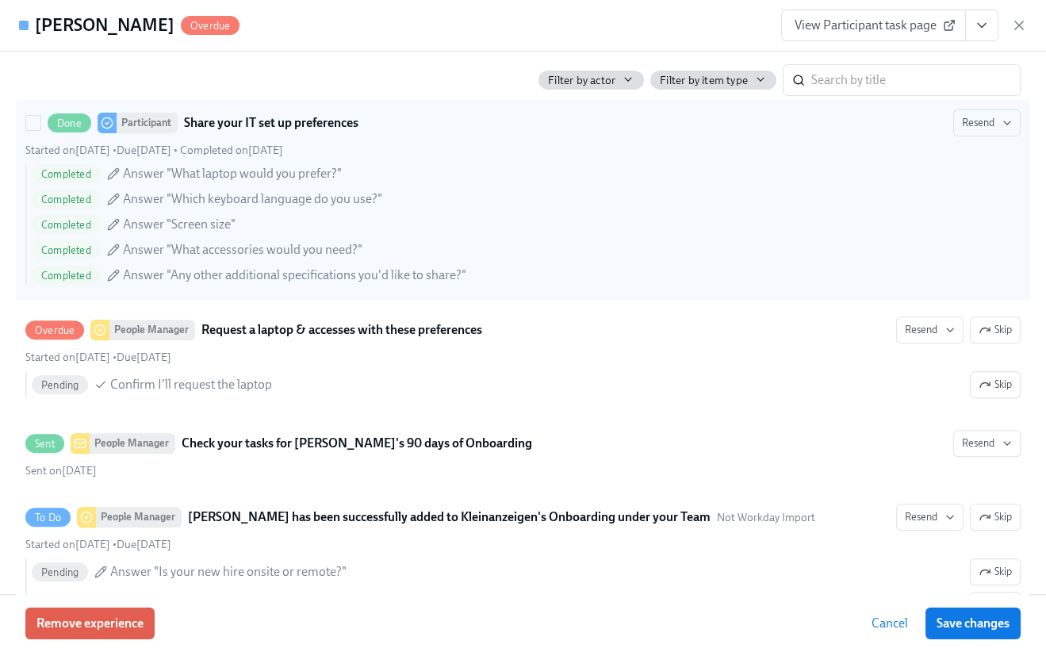
scroll to position [931, 0]
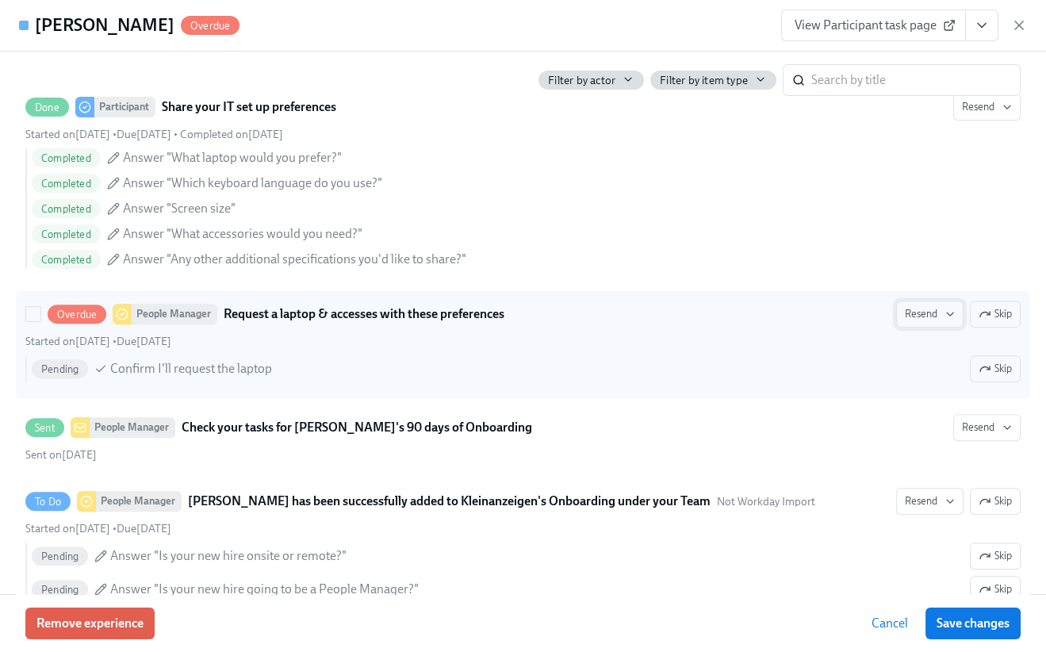
click at [953, 320] on icon "button" at bounding box center [950, 314] width 13 height 13
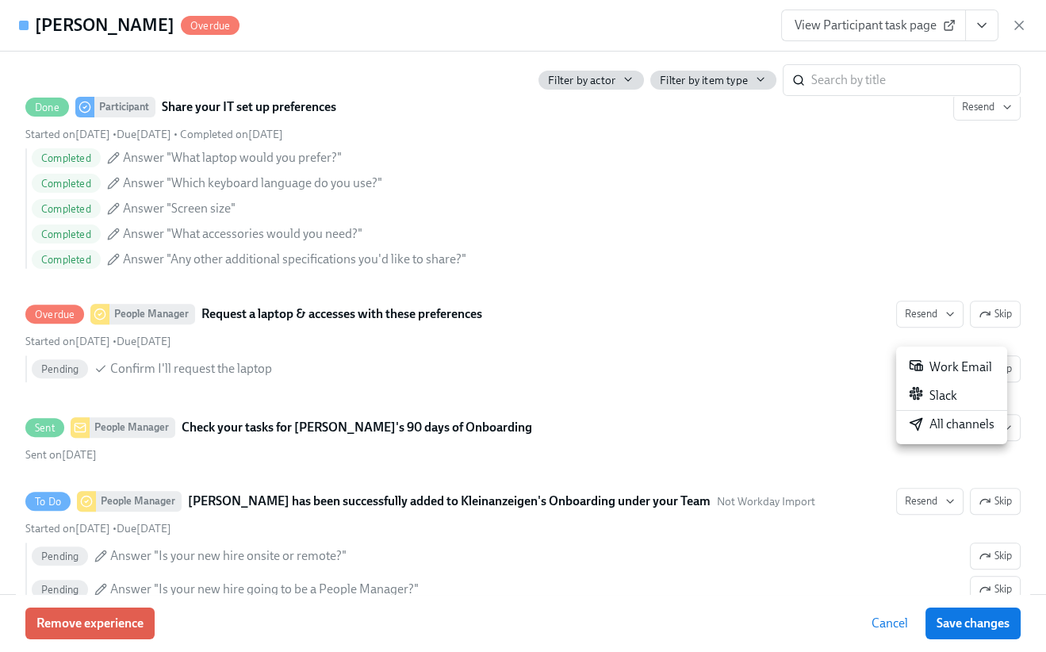
click at [969, 367] on div "Work Email" at bounding box center [950, 367] width 83 height 19
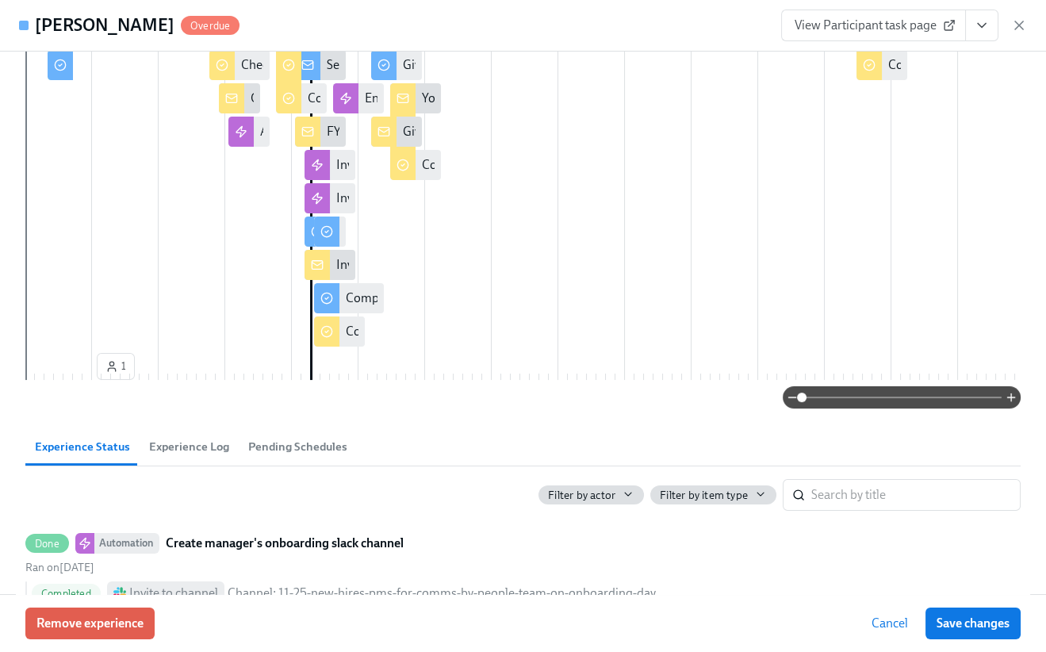
scroll to position [0, 0]
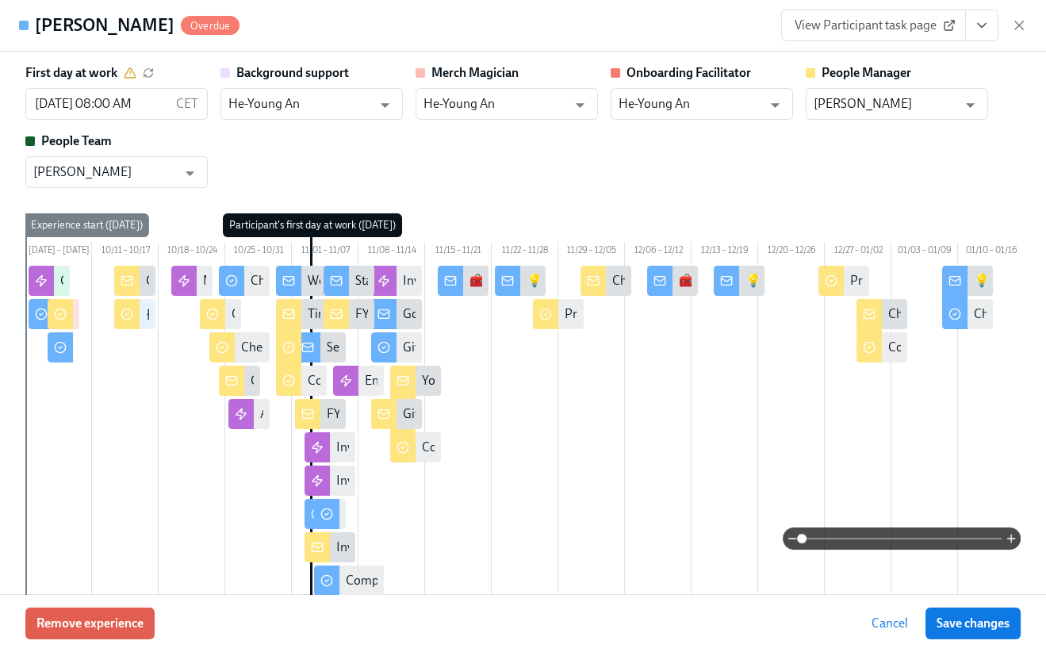
click at [503, 204] on div "First day at work 11/03/2025 08:00 AM CET ​ Background support He-Young An ​ Me…" at bounding box center [522, 377] width 995 height 627
